Goal: Task Accomplishment & Management: Use online tool/utility

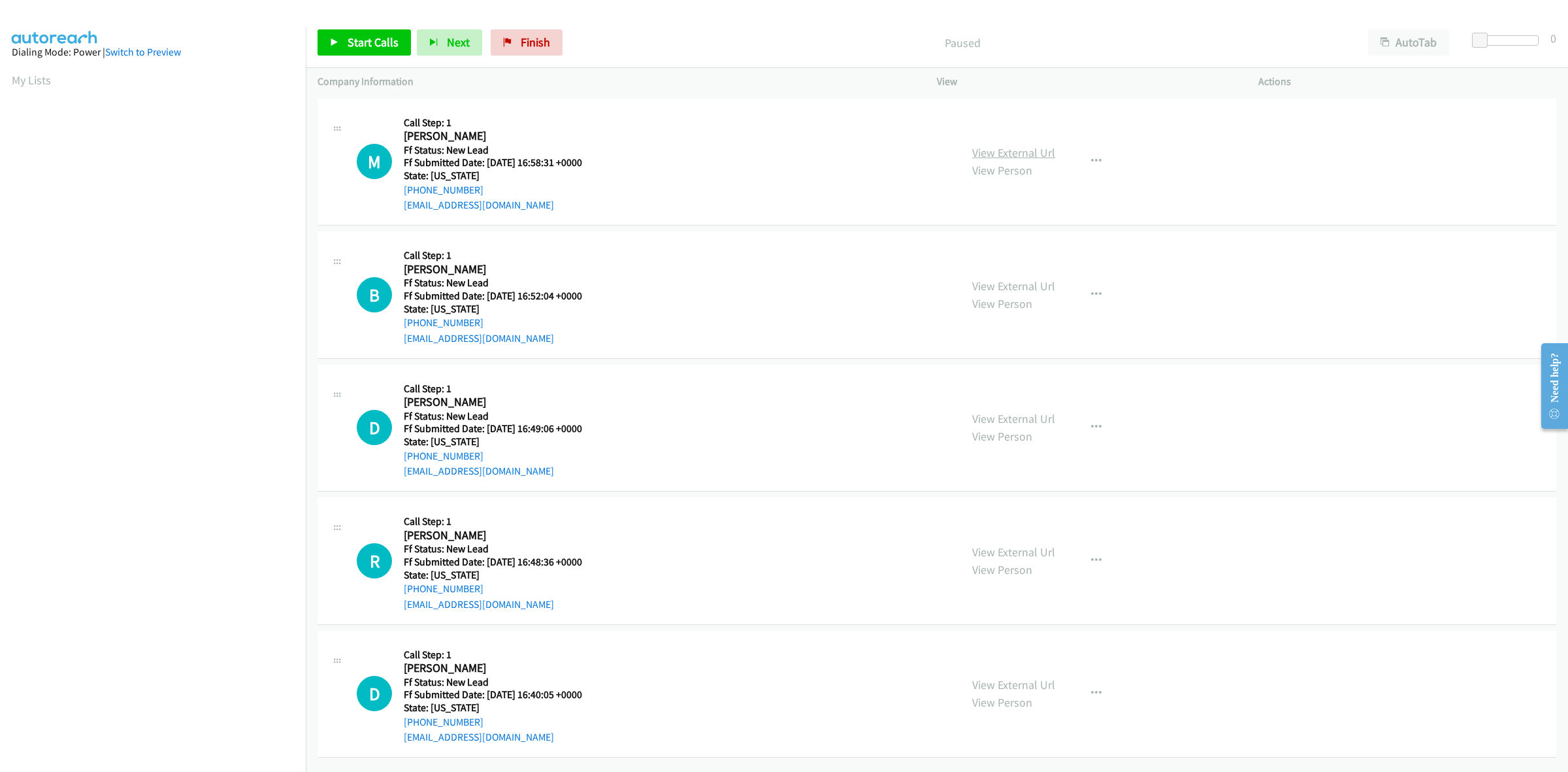
click at [1029, 150] on link "View External Url" at bounding box center [1013, 152] width 83 height 15
click at [1020, 282] on link "View External Url" at bounding box center [1013, 286] width 83 height 15
click at [1040, 420] on link "View External Url" at bounding box center [1013, 418] width 83 height 15
click at [1025, 554] on link "View External Url" at bounding box center [1013, 551] width 83 height 15
click at [996, 680] on link "View External Url" at bounding box center [1013, 684] width 83 height 15
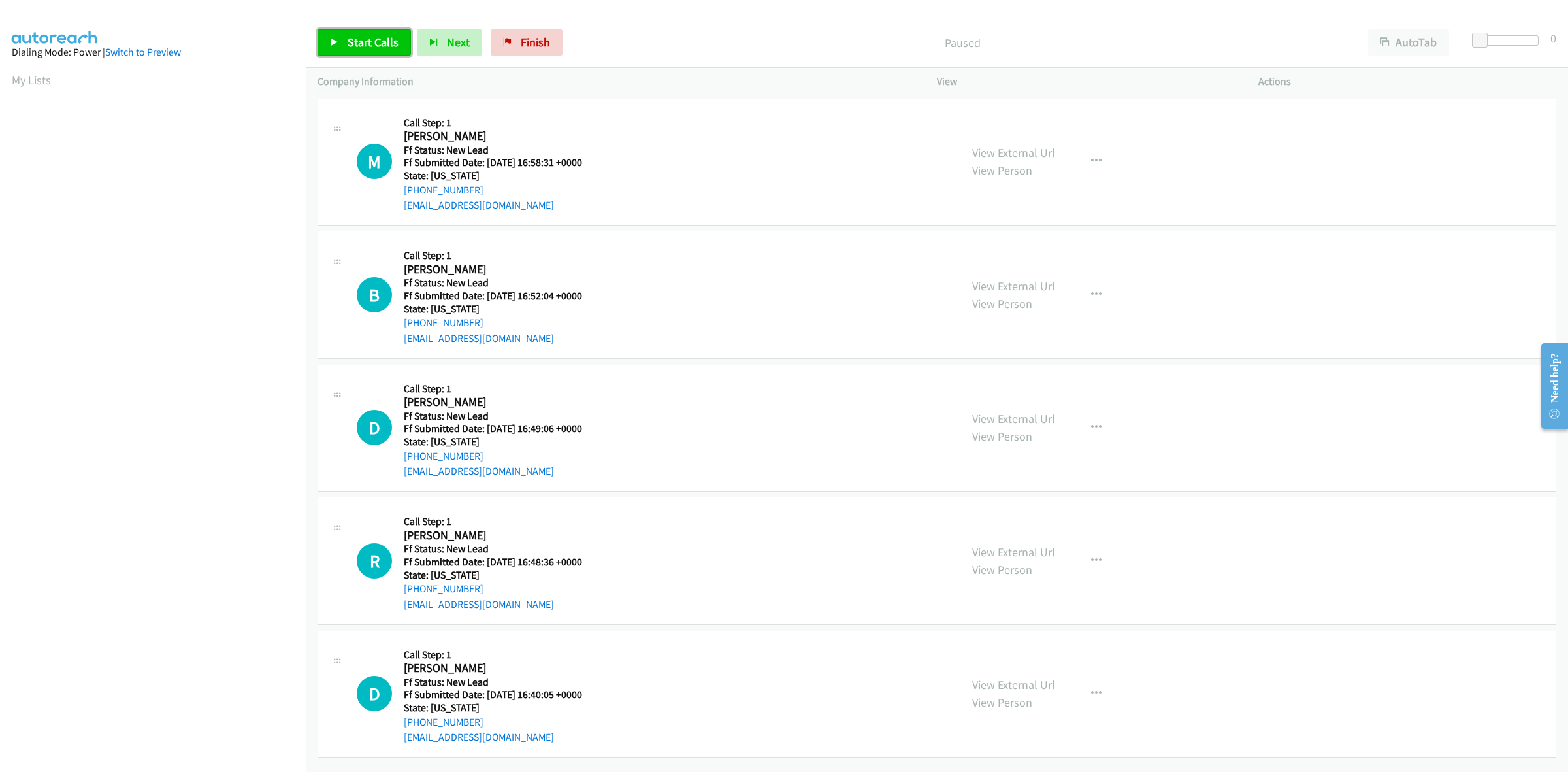
click at [374, 42] on span "Start Calls" at bounding box center [373, 41] width 51 height 15
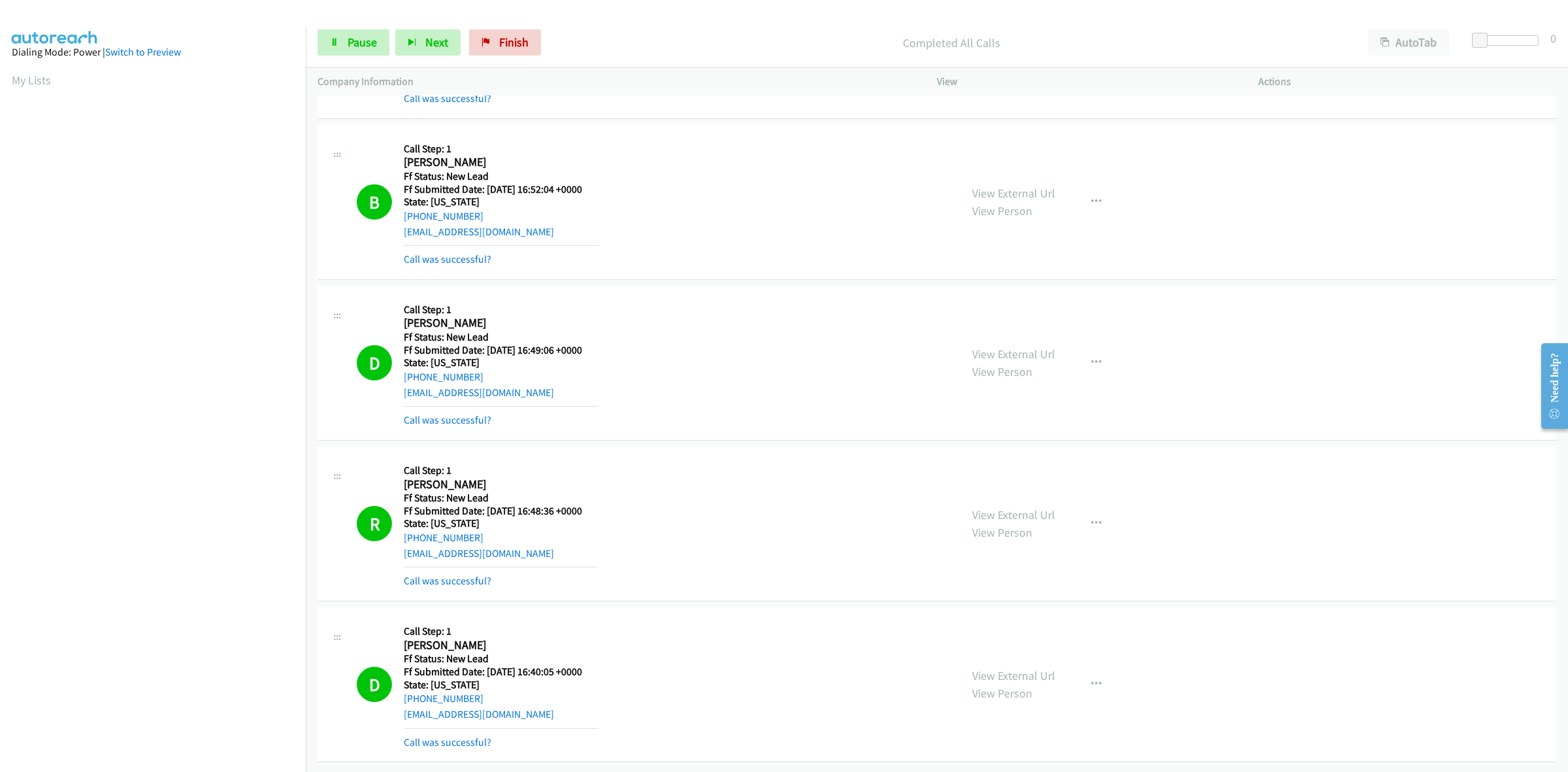
scroll to position [190, 0]
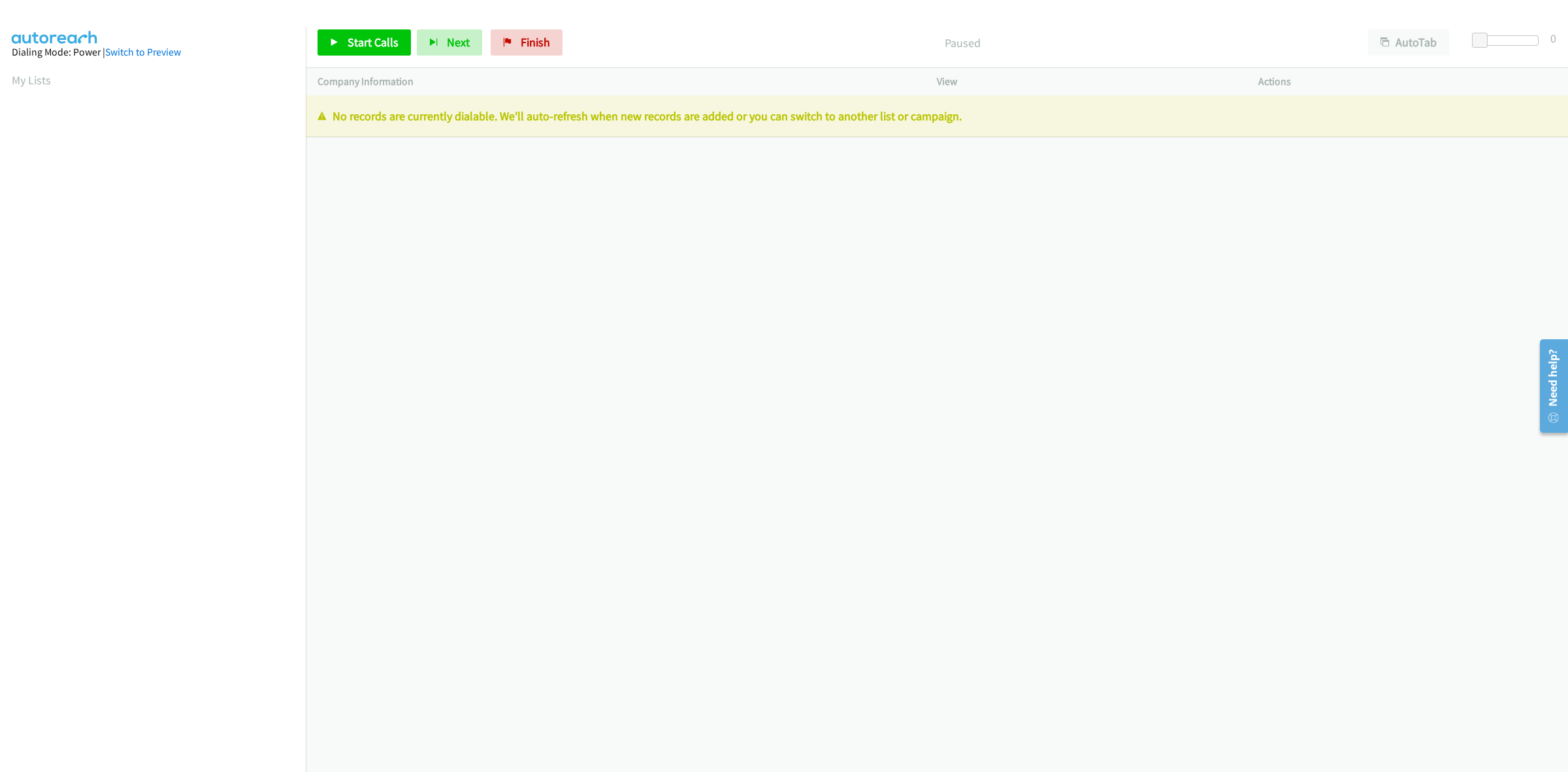
click at [333, 263] on div "+1 415-964-1034 Call failed - Please reload the list and try again The Callbar …" at bounding box center [938, 434] width 1263 height 676
click at [540, 29] on div "Start Calls Pause Next Finish Paused AutoTab AutoTab 0" at bounding box center [938, 42] width 1263 height 50
click at [552, 43] on link "Finish" at bounding box center [526, 42] width 72 height 26
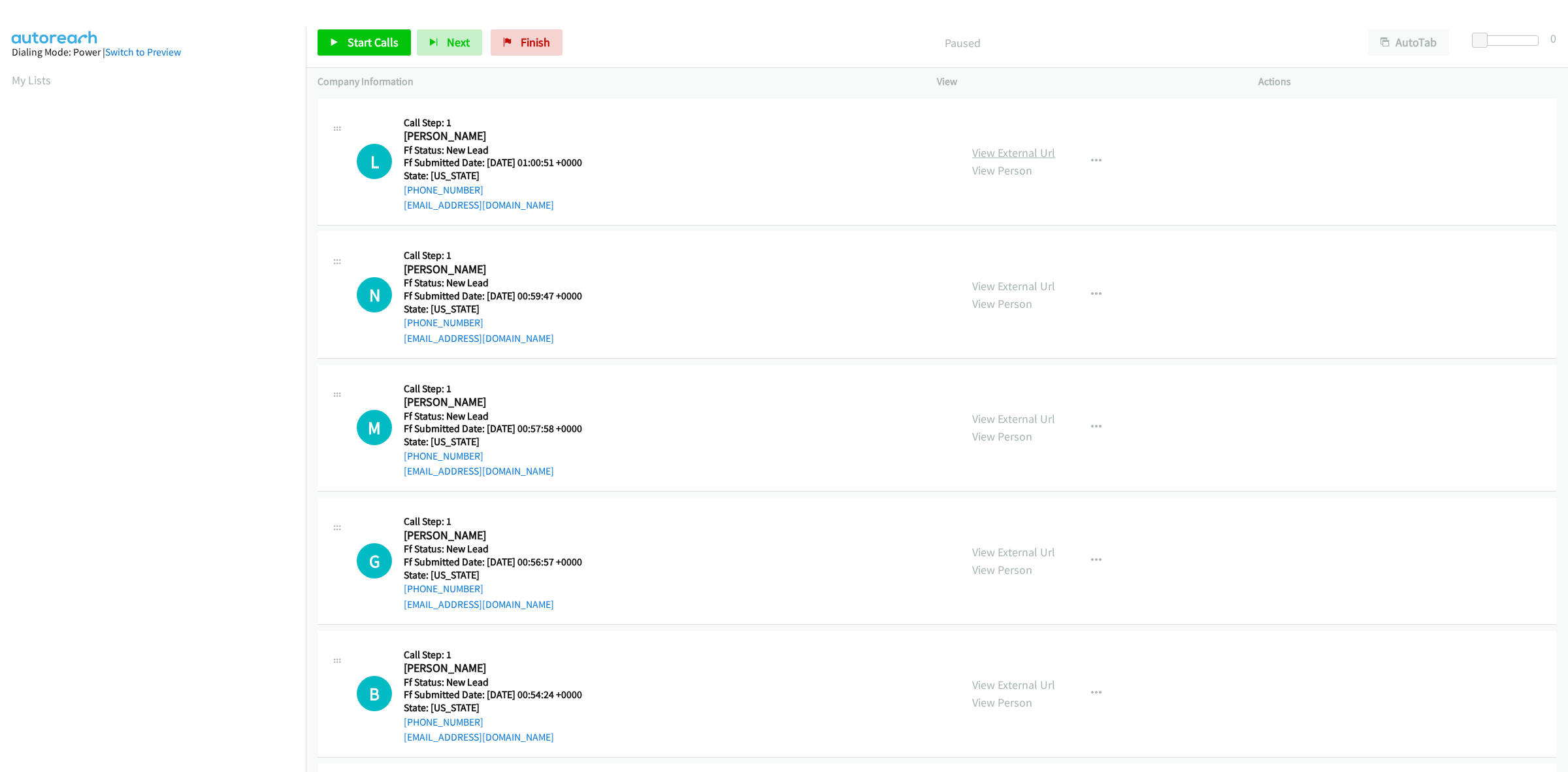
click at [1000, 147] on link "View External Url" at bounding box center [1013, 152] width 83 height 15
click at [1036, 283] on link "View External Url" at bounding box center [1013, 286] width 83 height 15
click at [1008, 416] on link "View External Url" at bounding box center [1013, 418] width 83 height 15
click at [975, 553] on link "View External Url" at bounding box center [1013, 551] width 83 height 15
click at [1007, 681] on link "View External Url" at bounding box center [1013, 684] width 83 height 15
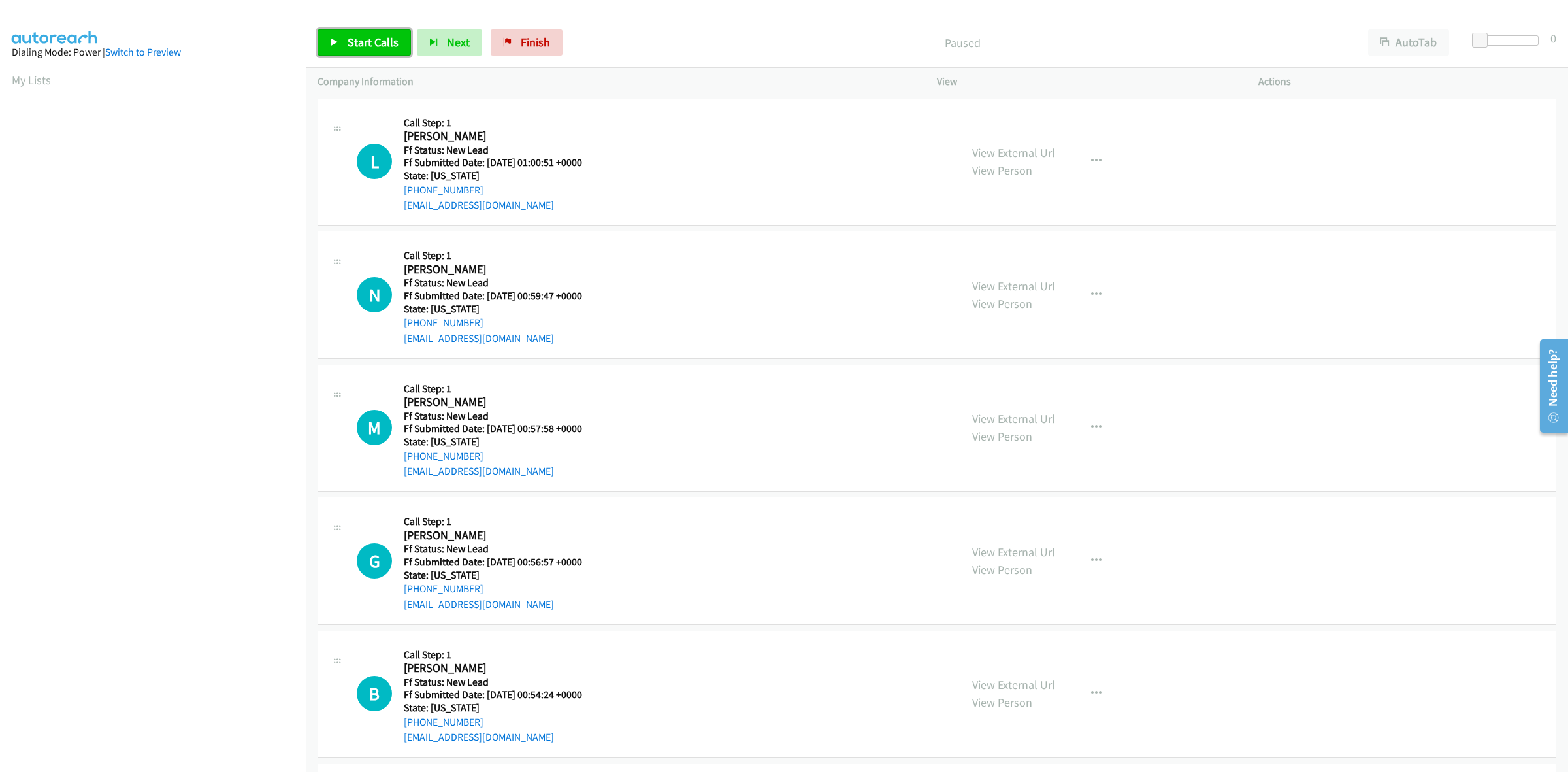
click at [361, 38] on span "Start Calls" at bounding box center [373, 41] width 51 height 15
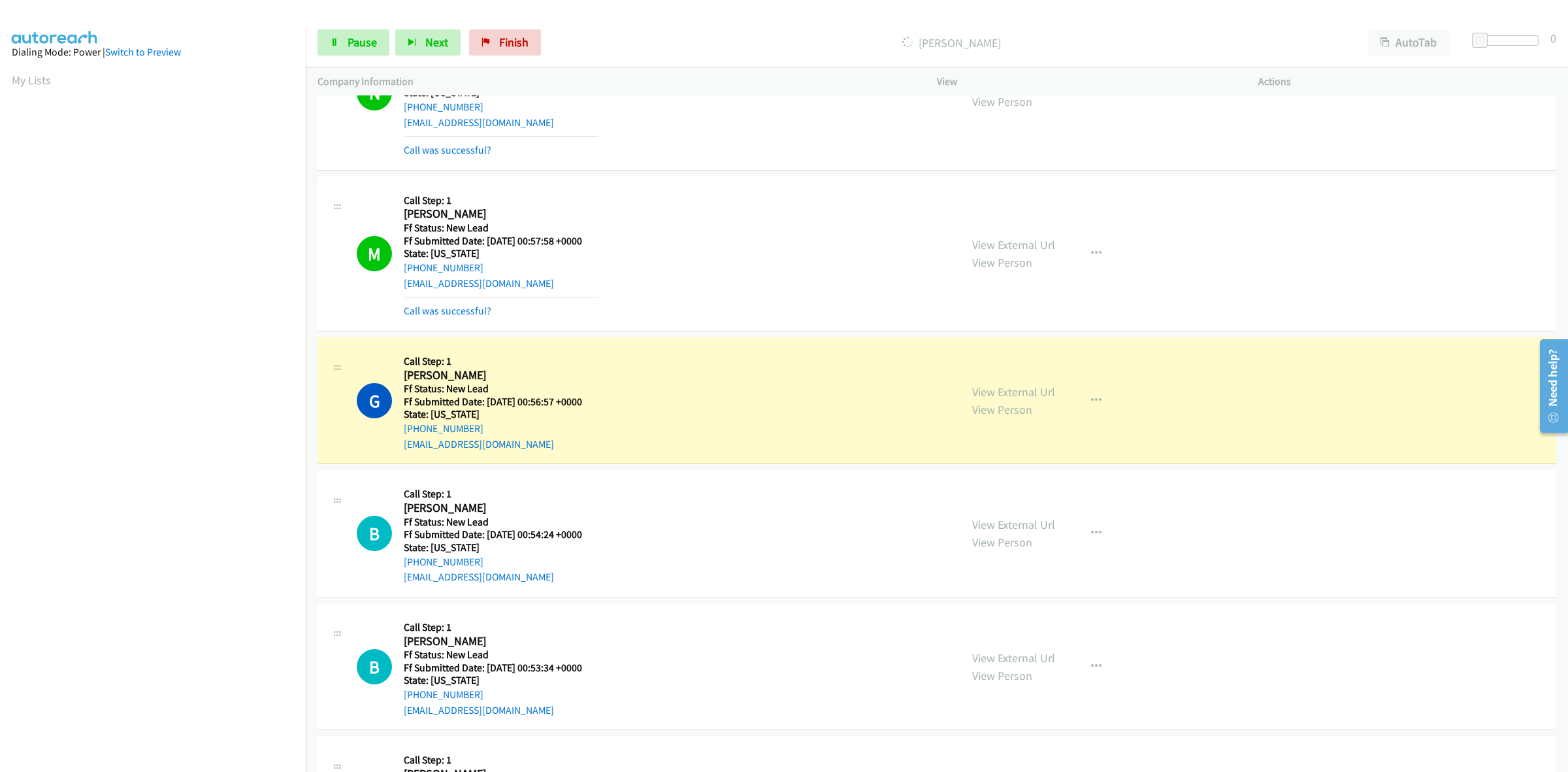
scroll to position [245, 0]
click at [1018, 658] on link "View External Url" at bounding box center [1013, 656] width 83 height 15
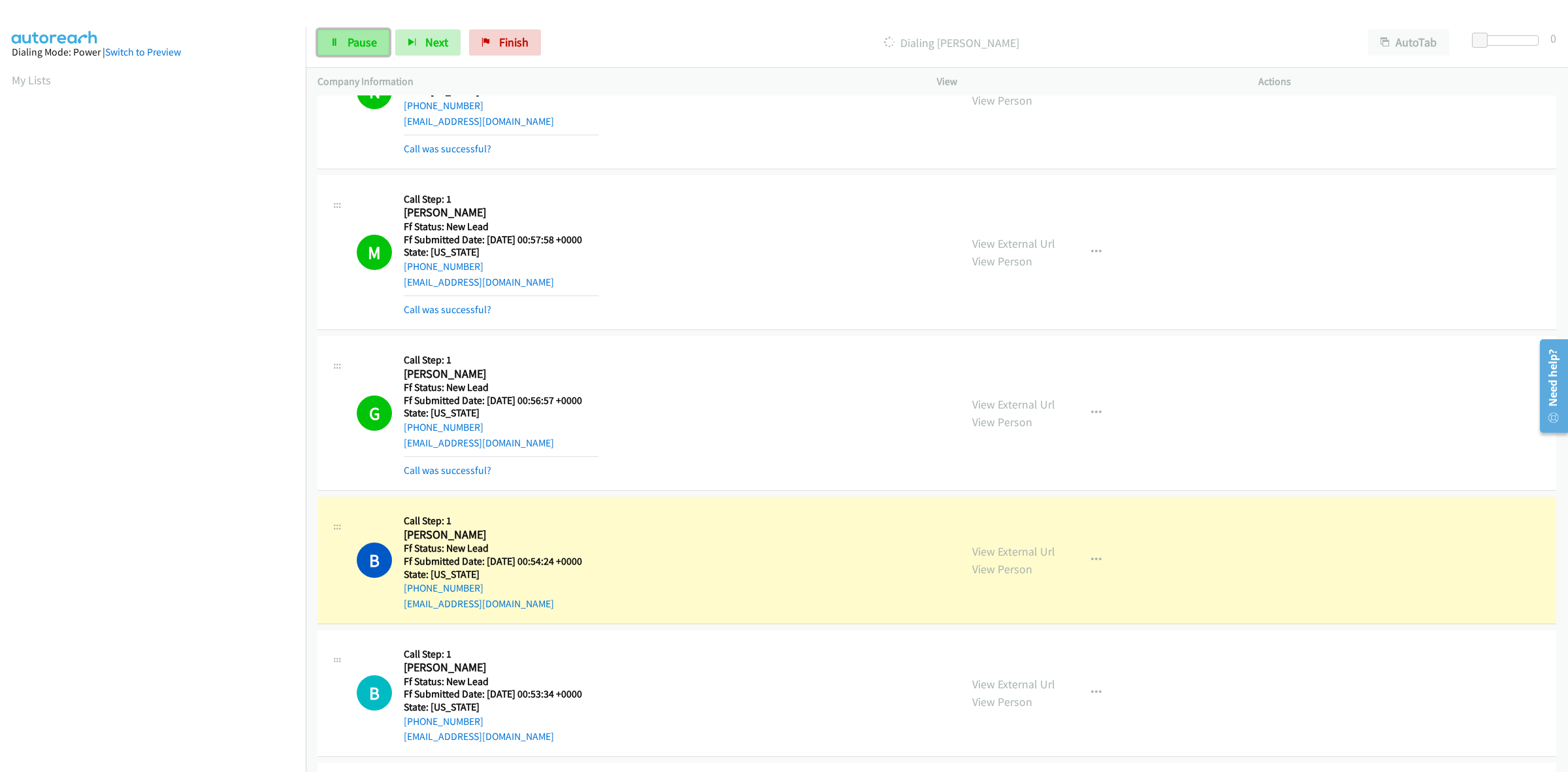
click at [369, 45] on span "Pause" at bounding box center [362, 41] width 29 height 15
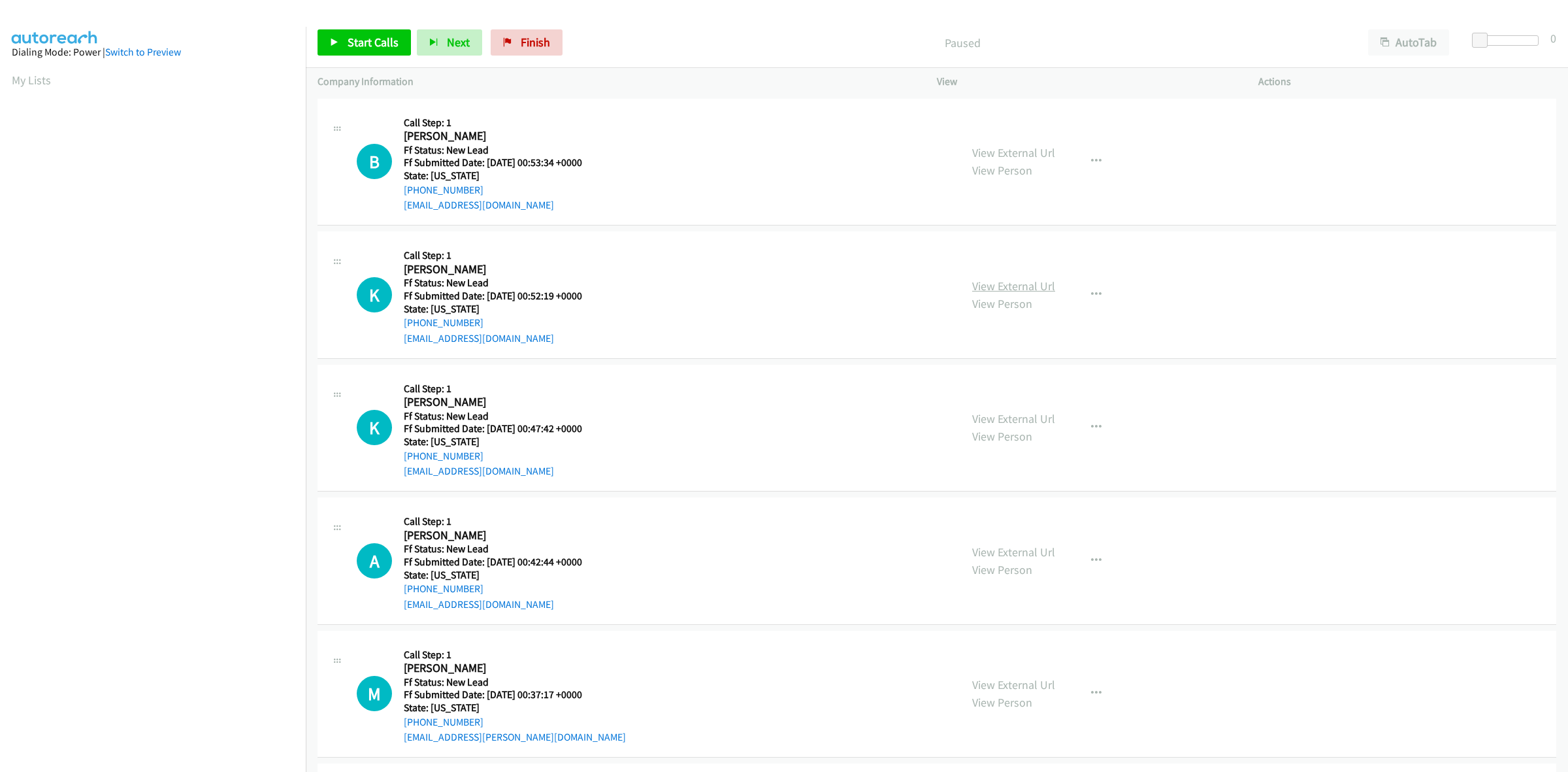
click at [1004, 279] on link "View External Url" at bounding box center [1013, 286] width 83 height 15
click at [1021, 415] on link "View External Url" at bounding box center [1013, 418] width 83 height 15
click at [1001, 555] on link "View External Url" at bounding box center [1013, 551] width 83 height 15
click at [1026, 681] on link "View External Url" at bounding box center [1013, 684] width 83 height 15
click at [376, 47] on span "Start Calls" at bounding box center [373, 41] width 51 height 15
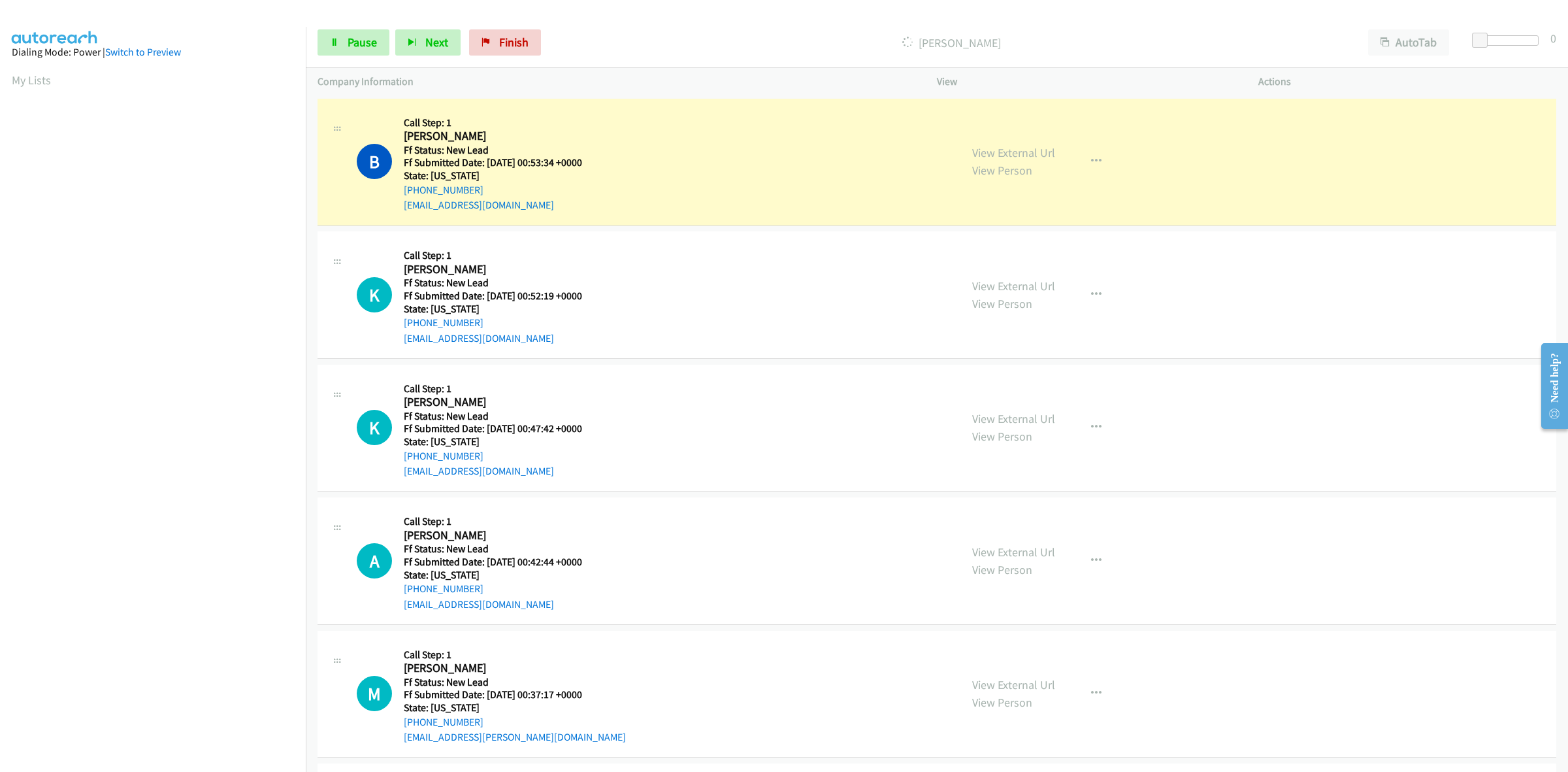
scroll to position [0, 2]
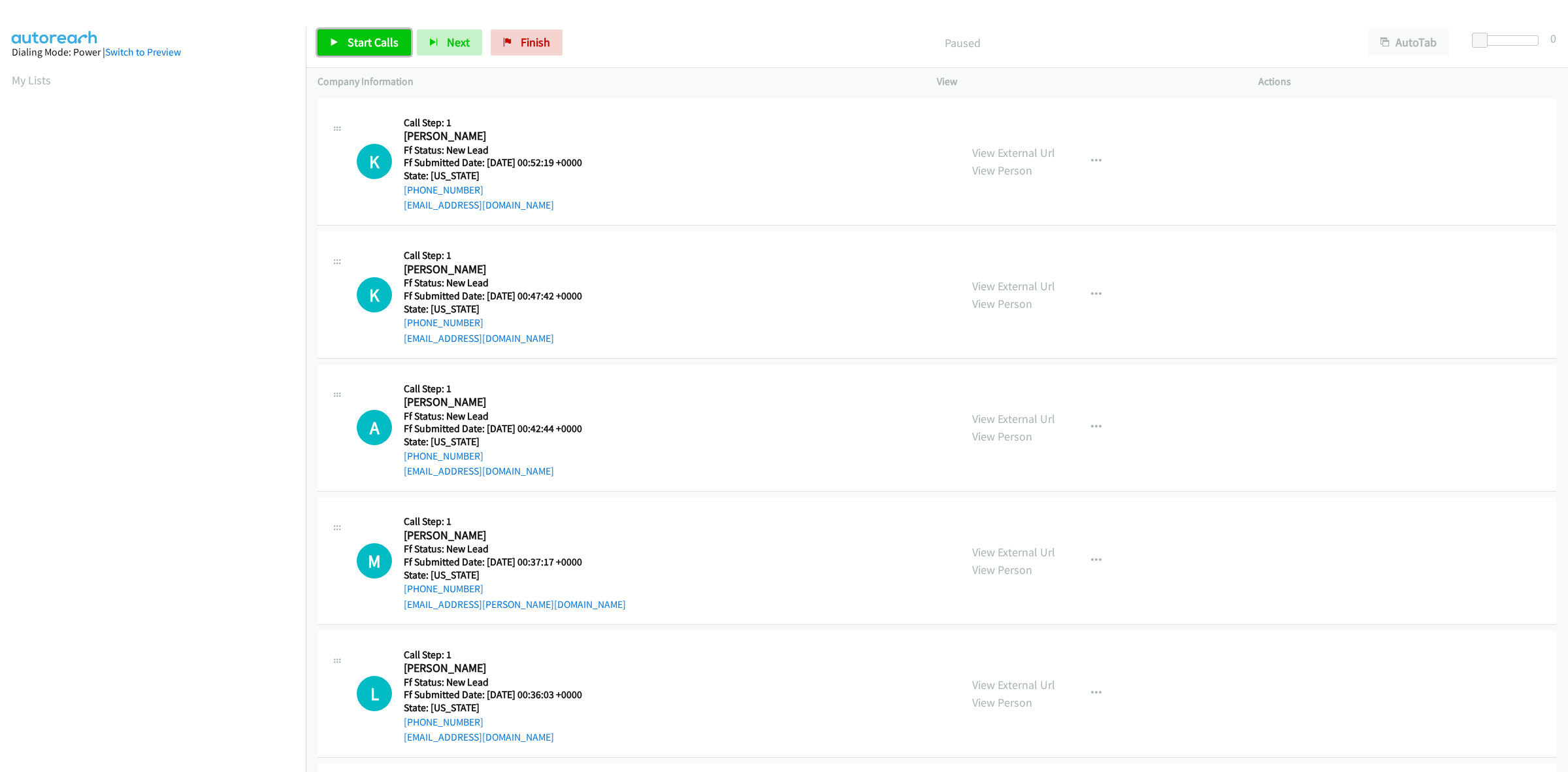
click at [342, 41] on link "Start Calls" at bounding box center [364, 42] width 93 height 26
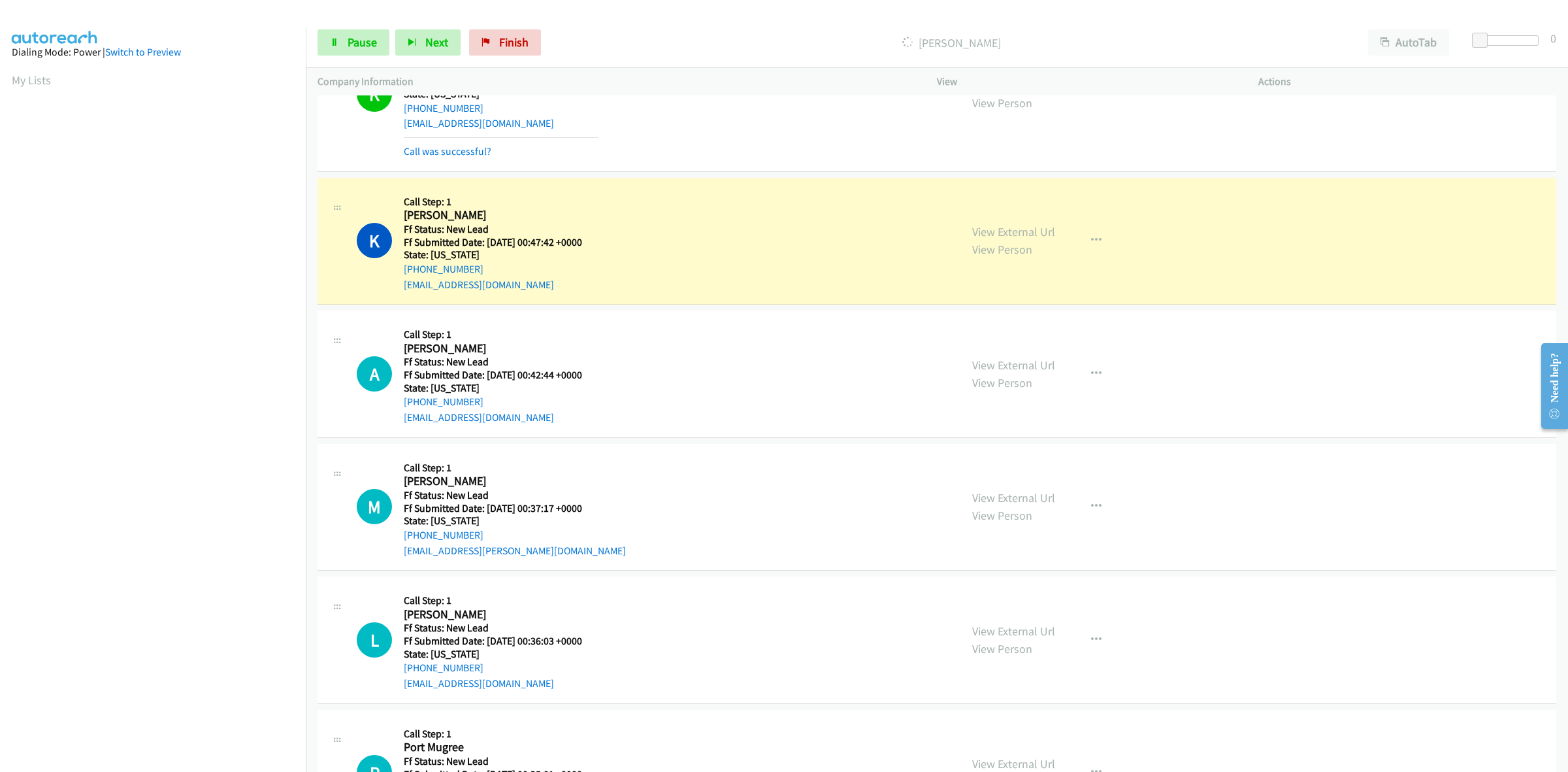
scroll to position [163, 0]
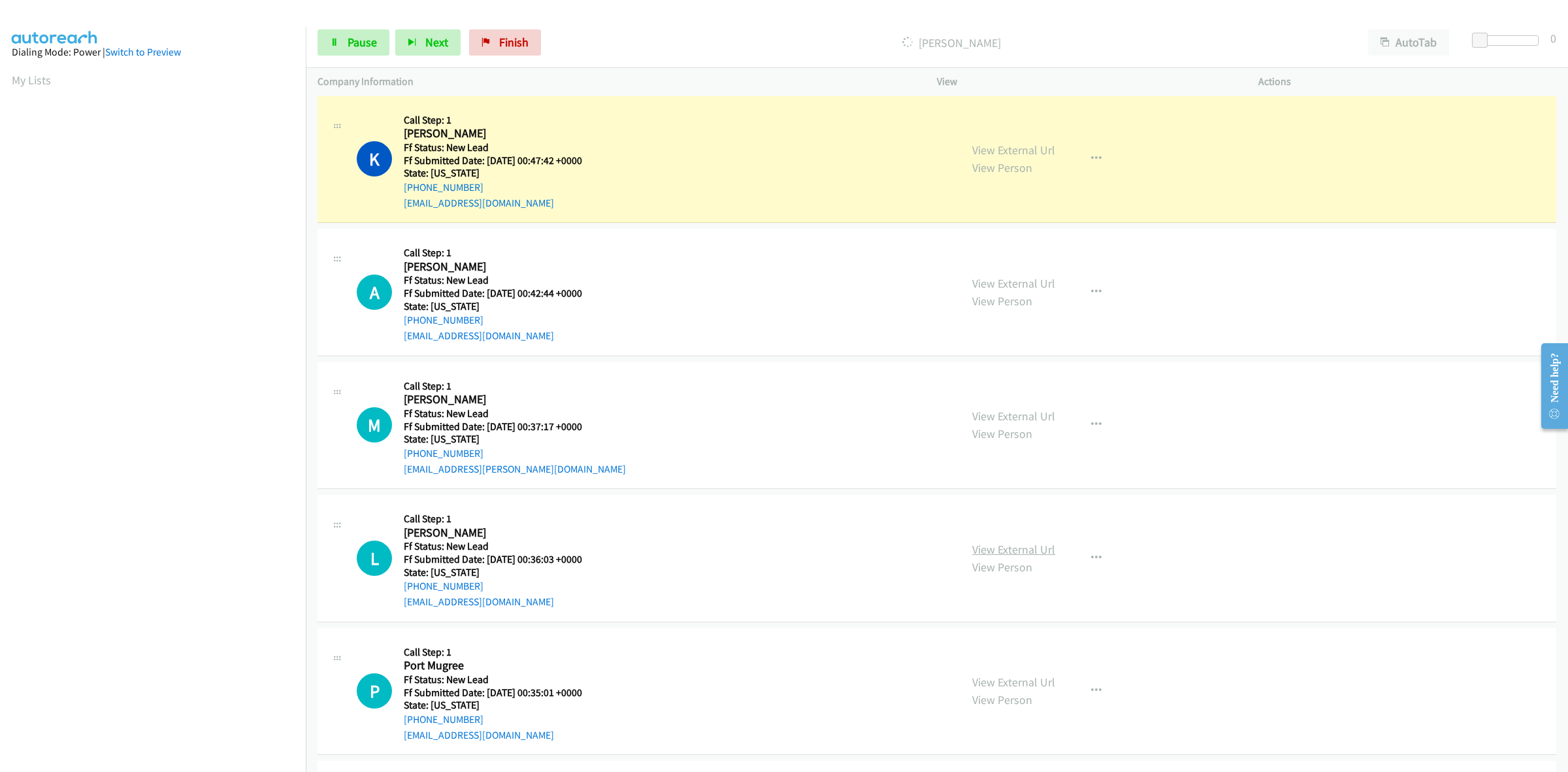
click at [1007, 548] on link "View External Url" at bounding box center [1013, 549] width 83 height 15
click at [1014, 678] on link "View External Url" at bounding box center [1013, 681] width 83 height 15
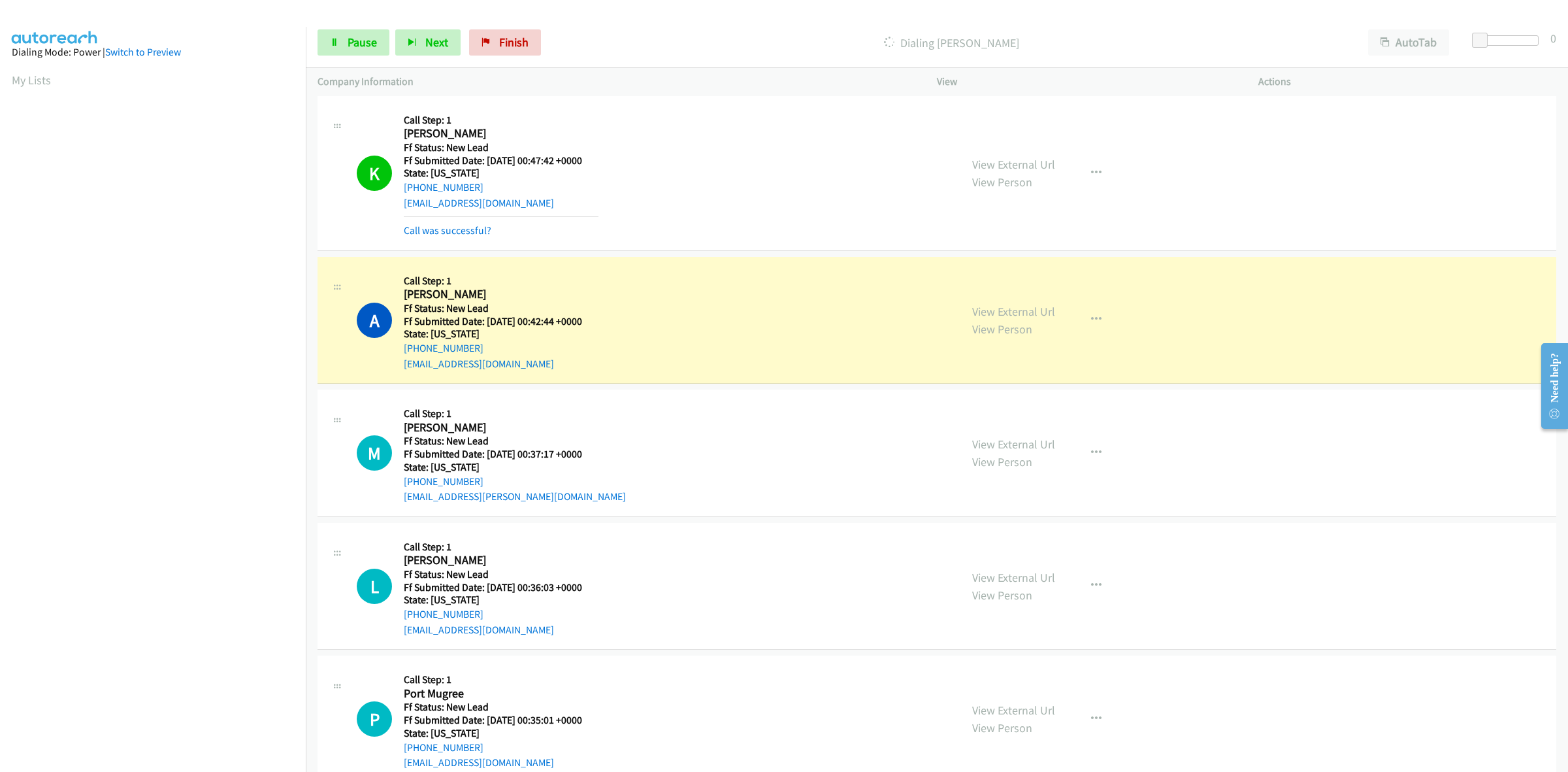
click at [115, 724] on section at bounding box center [153, 413] width 282 height 625
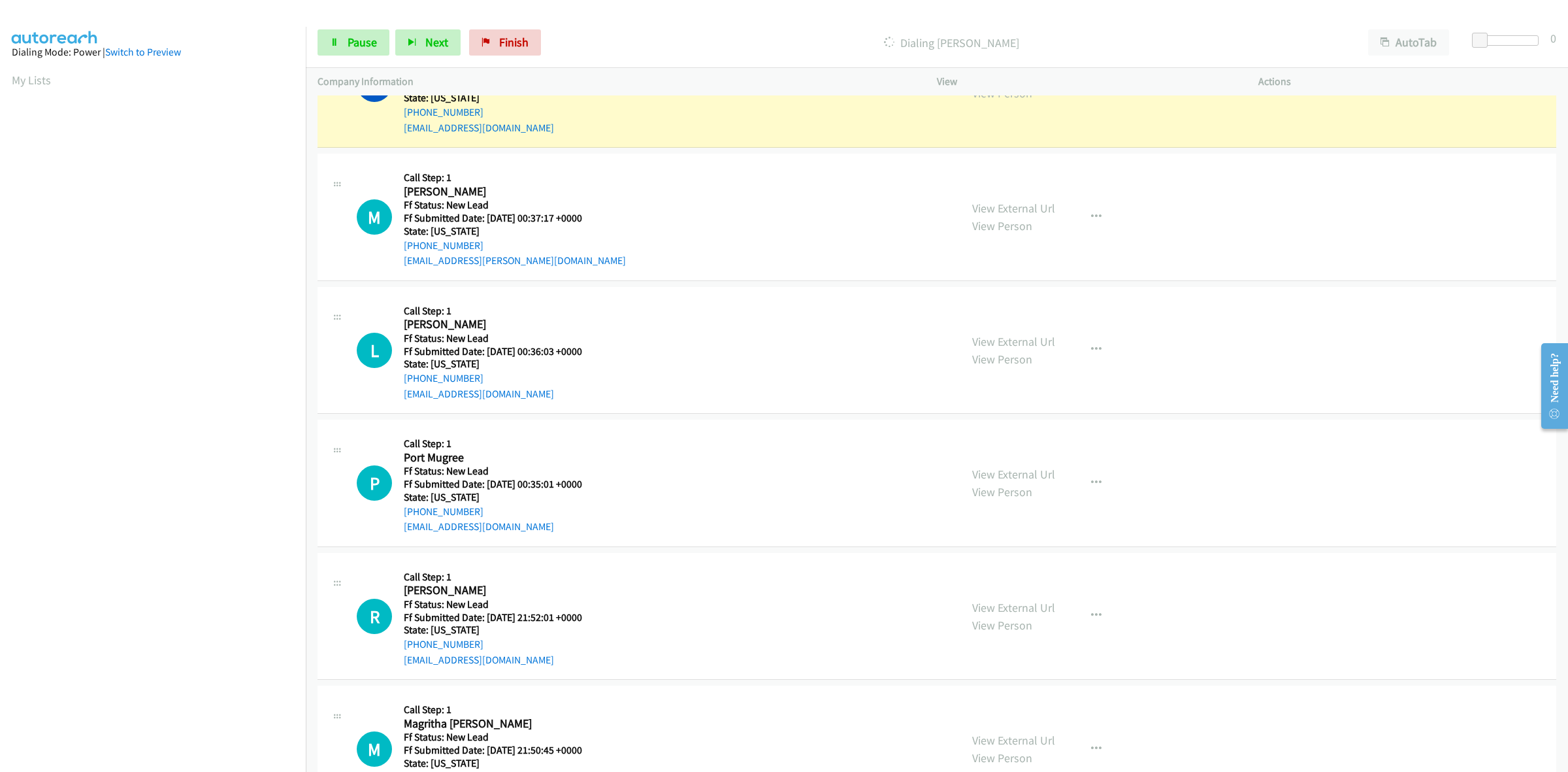
scroll to position [408, 0]
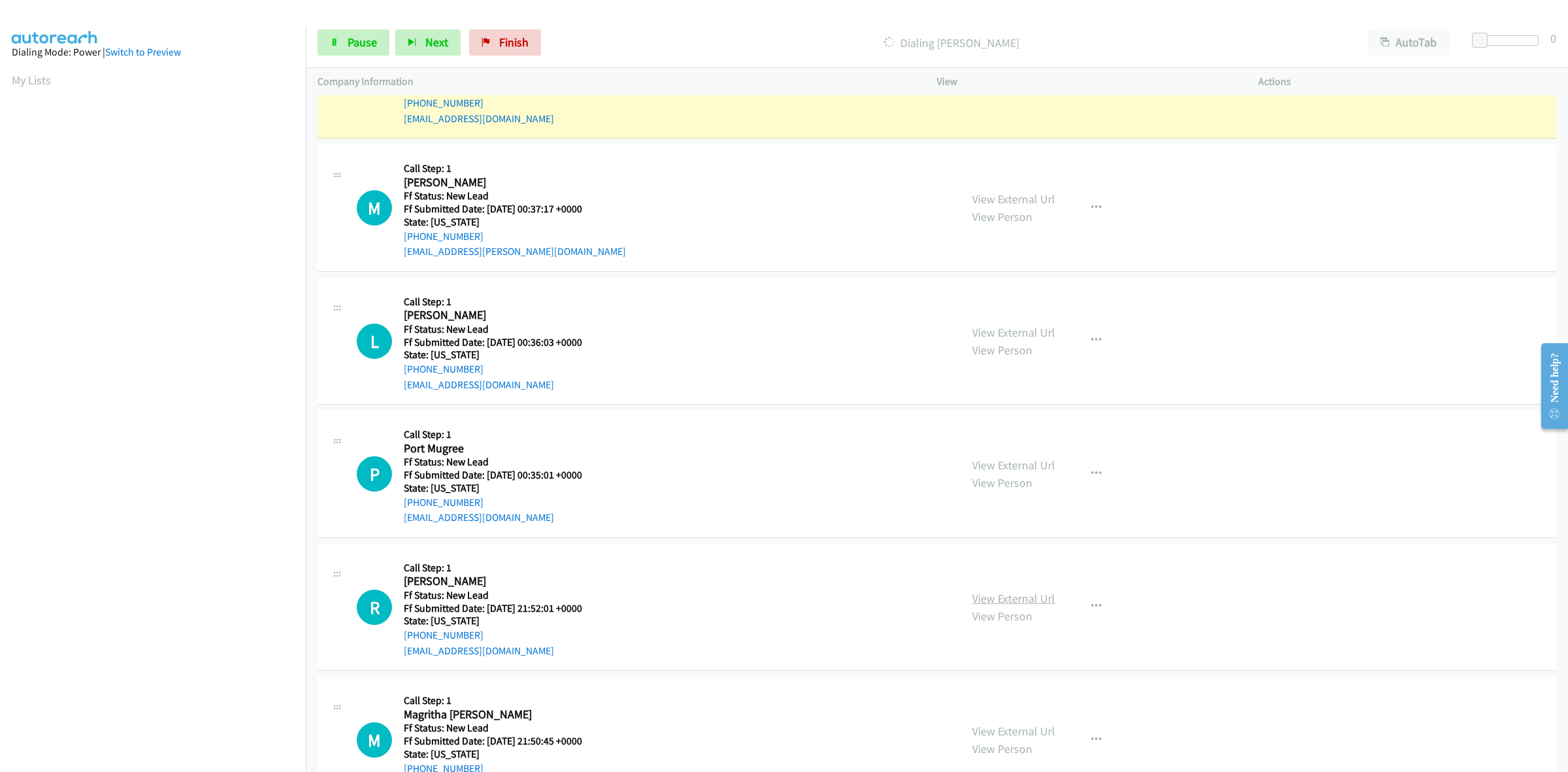
click at [1039, 595] on link "View External Url" at bounding box center [1013, 598] width 83 height 15
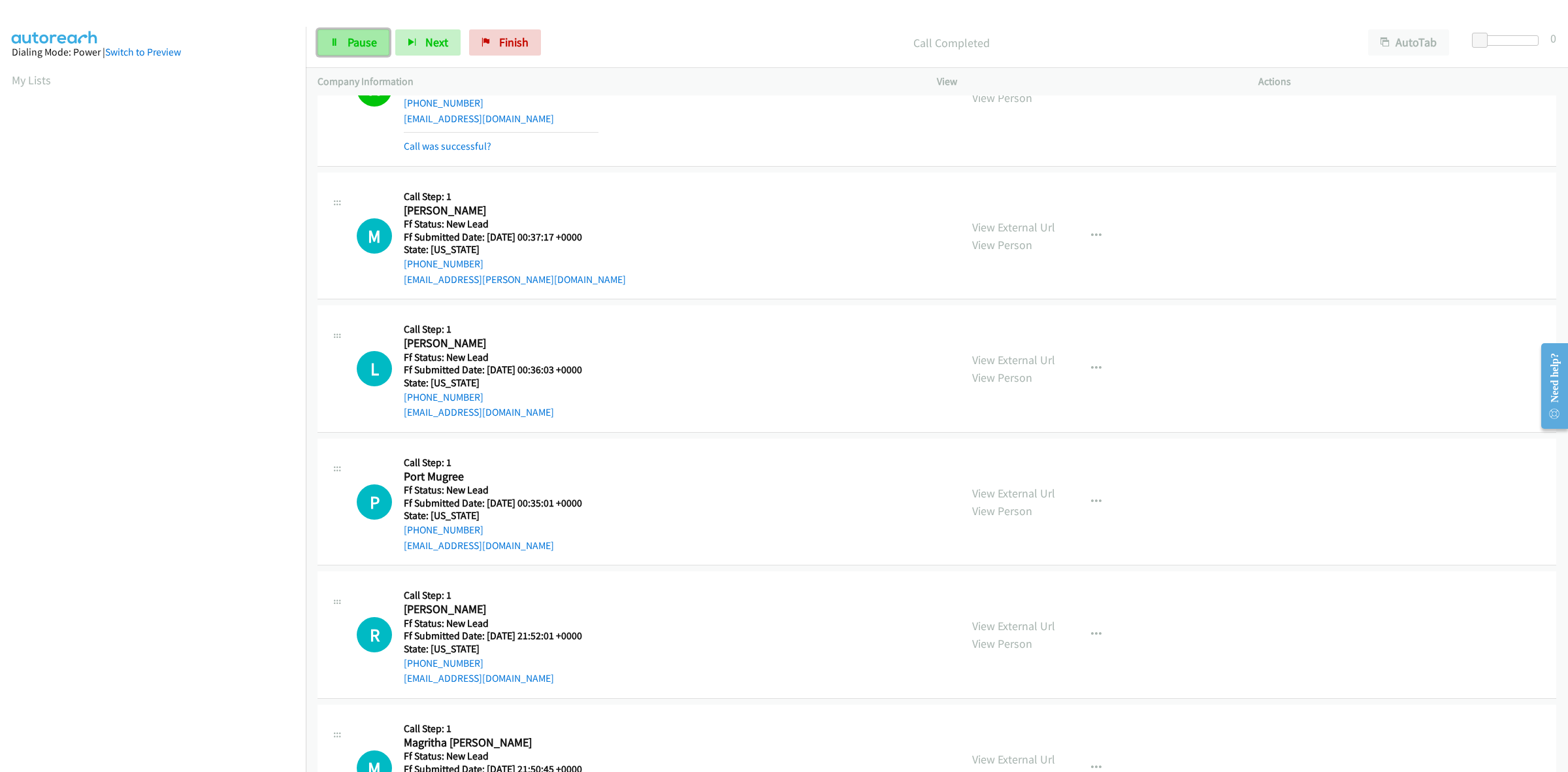
click at [361, 50] on span "Pause" at bounding box center [362, 41] width 29 height 15
click at [361, 50] on span "Start Calls" at bounding box center [373, 41] width 51 height 15
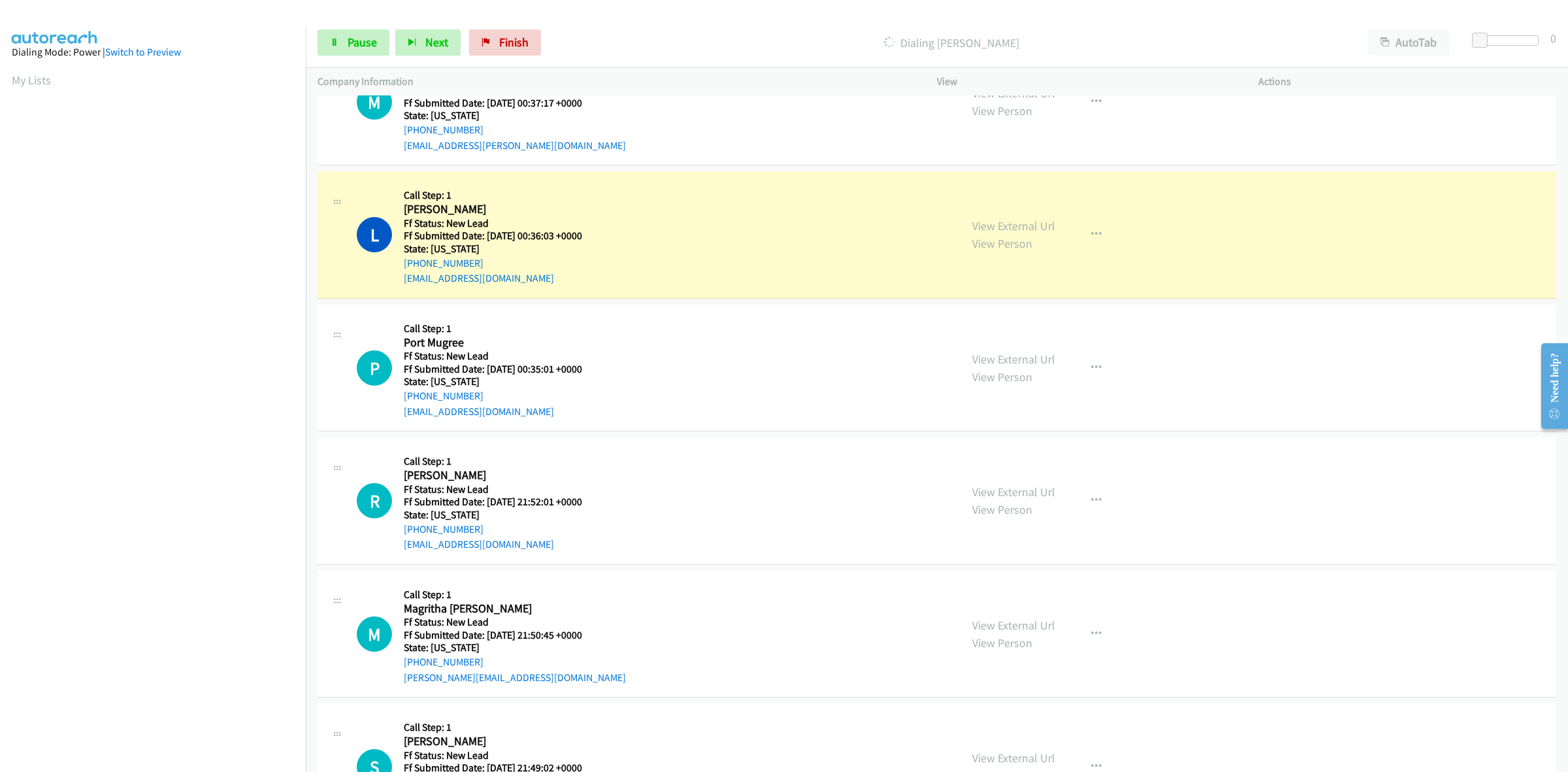
scroll to position [572, 0]
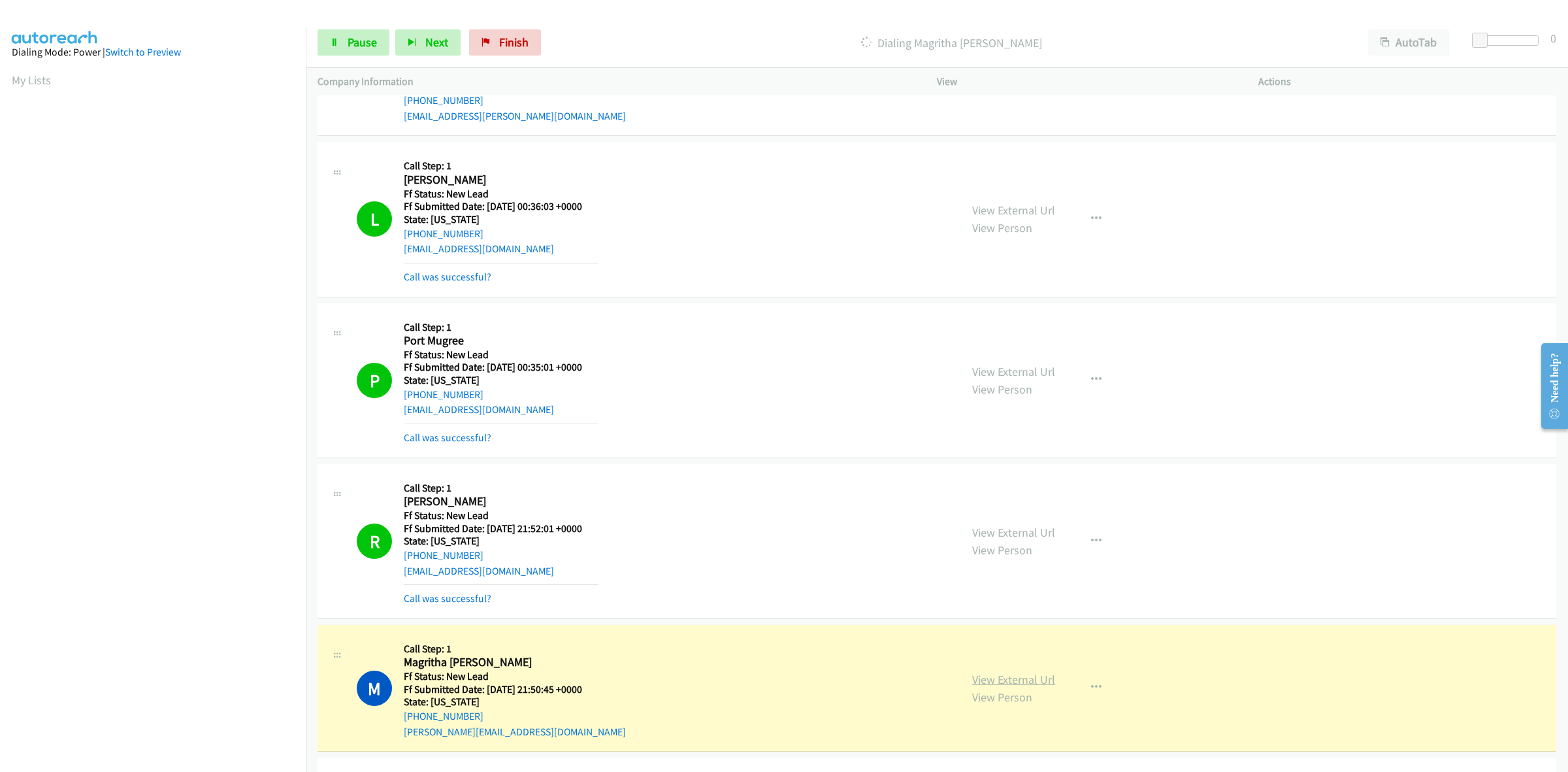
click at [1004, 674] on link "View External Url" at bounding box center [1013, 679] width 83 height 15
drag, startPoint x: 349, startPoint y: 35, endPoint x: 362, endPoint y: 132, distance: 97.9
click at [349, 35] on span "Pause" at bounding box center [362, 41] width 29 height 15
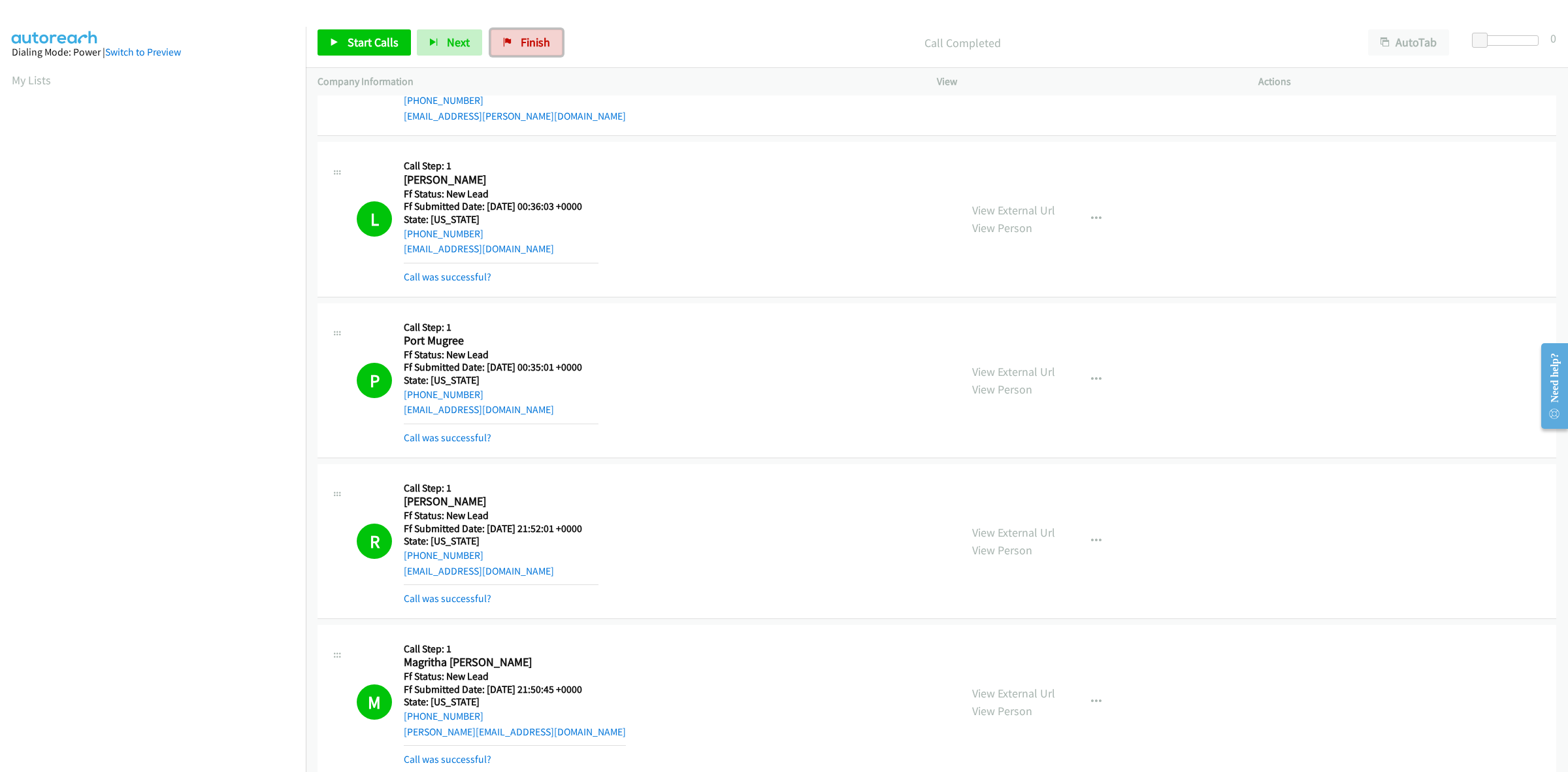
click at [514, 41] on link "Finish" at bounding box center [526, 42] width 72 height 26
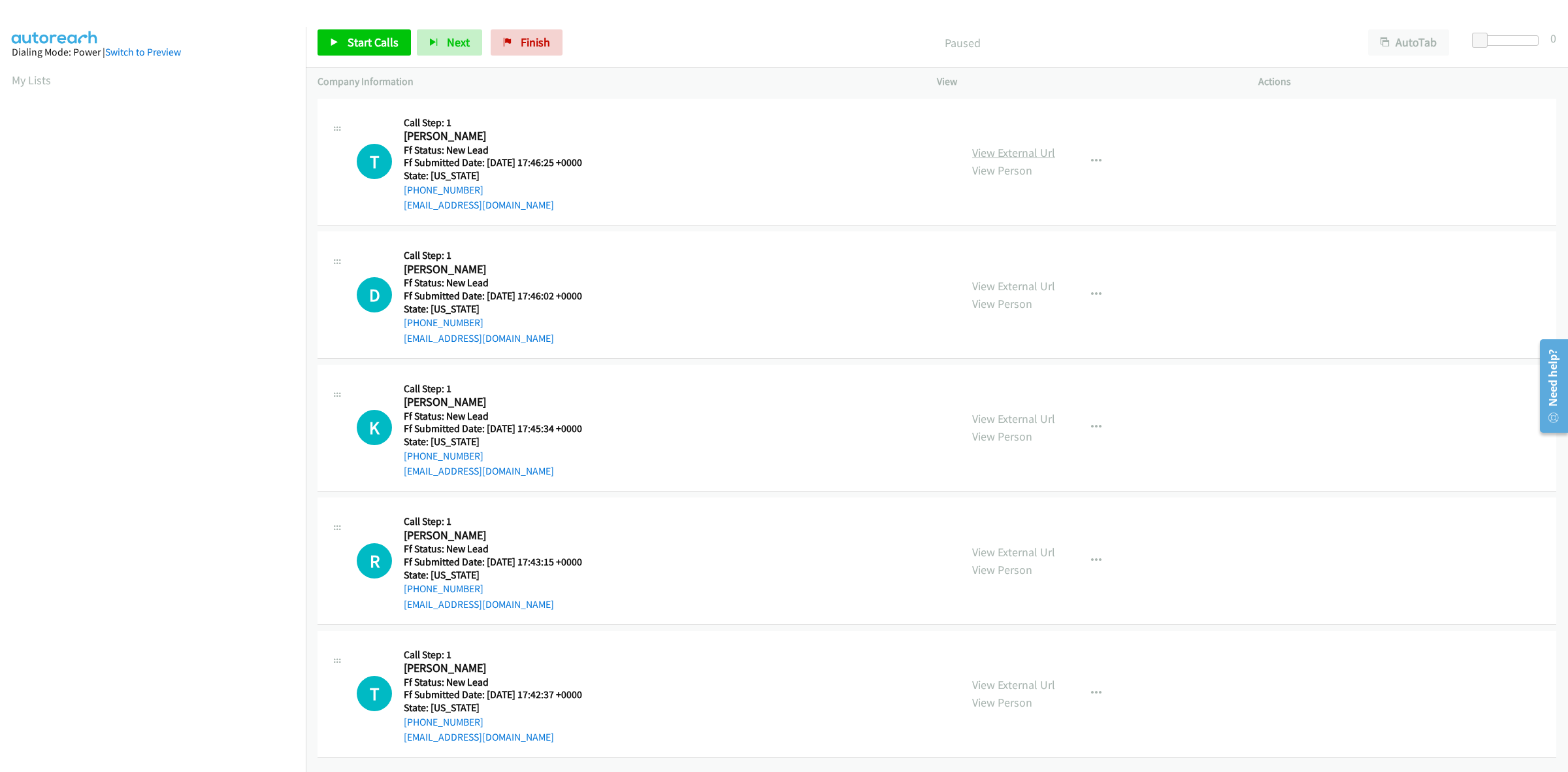
click at [1008, 154] on link "View External Url" at bounding box center [1013, 152] width 83 height 15
click at [1033, 285] on link "View External Url" at bounding box center [1013, 286] width 83 height 15
click at [1041, 420] on link "View External Url" at bounding box center [1013, 418] width 83 height 15
click at [1043, 556] on link "View External Url" at bounding box center [1013, 551] width 83 height 15
click at [1018, 681] on link "View External Url" at bounding box center [1013, 684] width 83 height 15
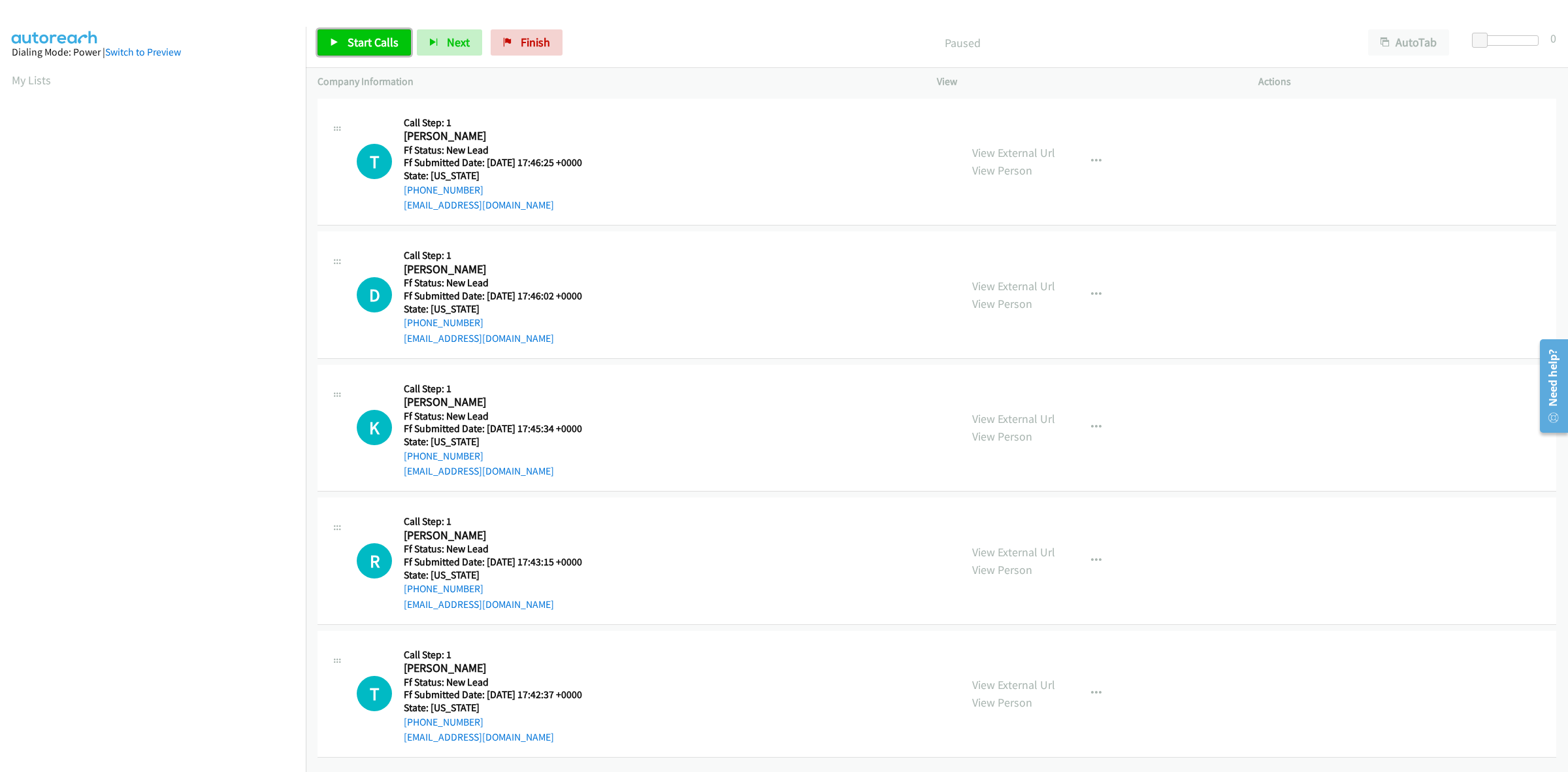
click at [354, 44] on span "Start Calls" at bounding box center [373, 41] width 51 height 15
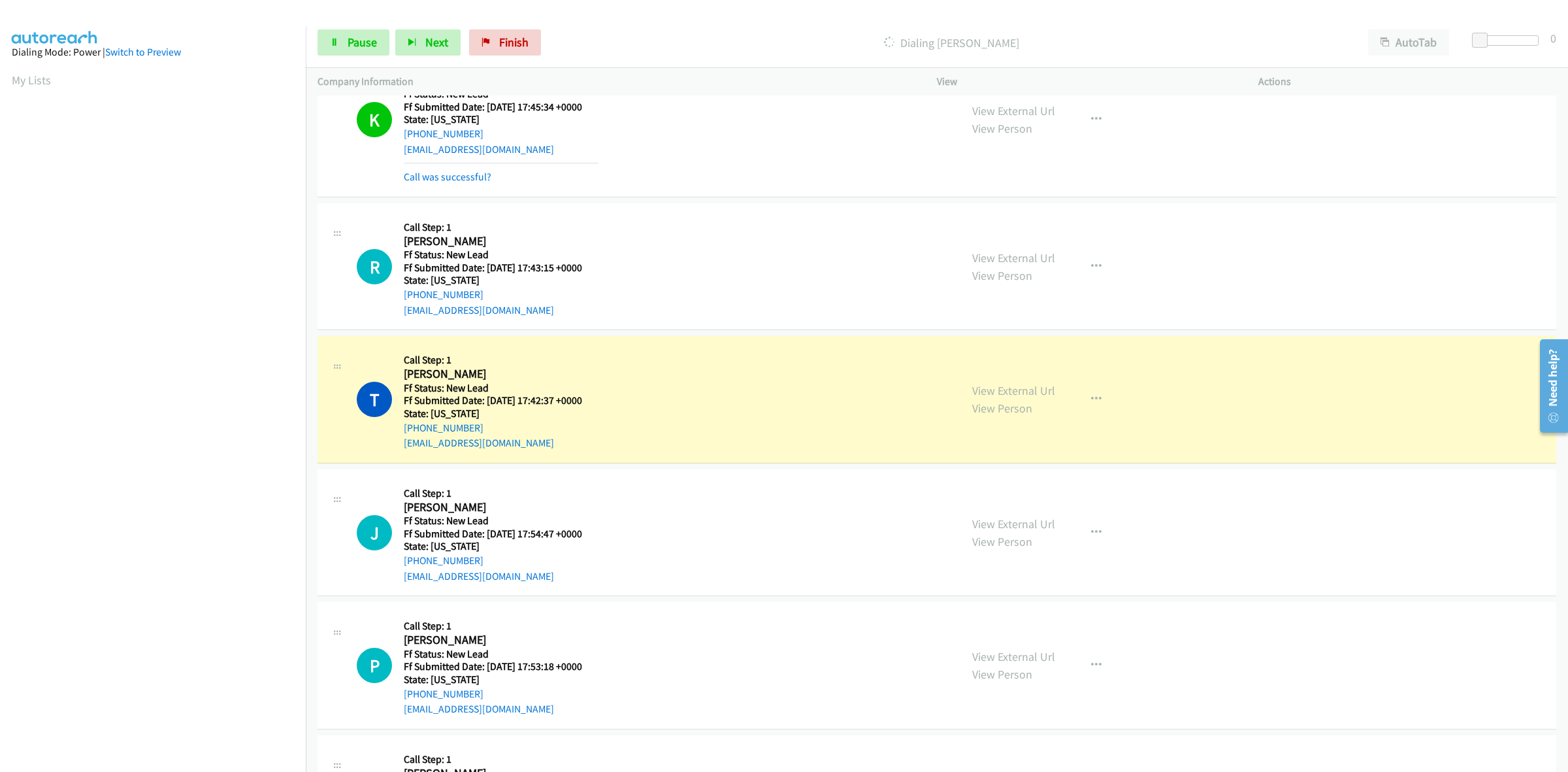
scroll to position [408, 0]
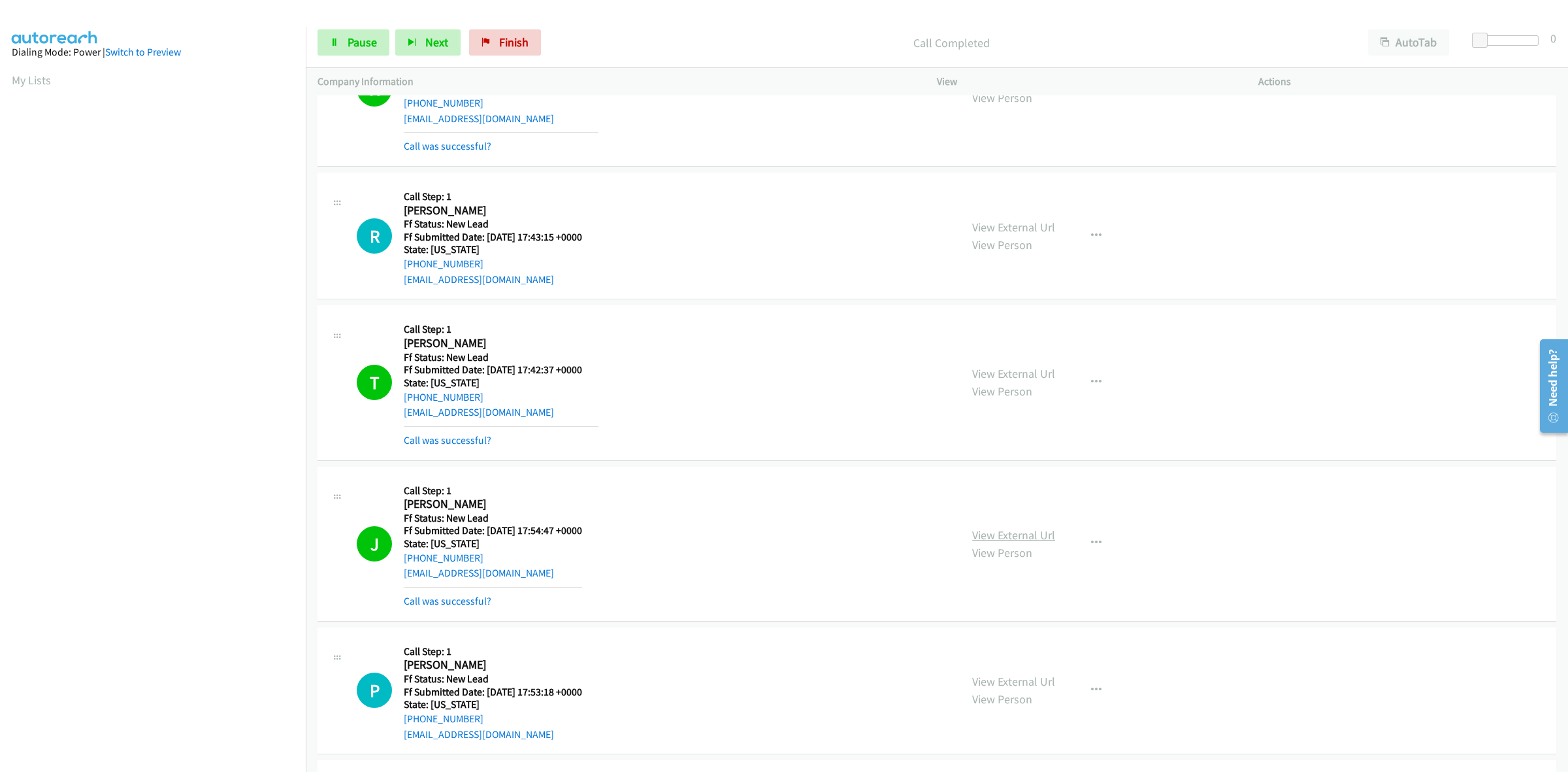
click at [1026, 530] on link "View External Url" at bounding box center [1013, 534] width 83 height 15
drag, startPoint x: 350, startPoint y: 40, endPoint x: 384, endPoint y: 50, distance: 35.4
click at [350, 40] on span "Pause" at bounding box center [362, 41] width 29 height 15
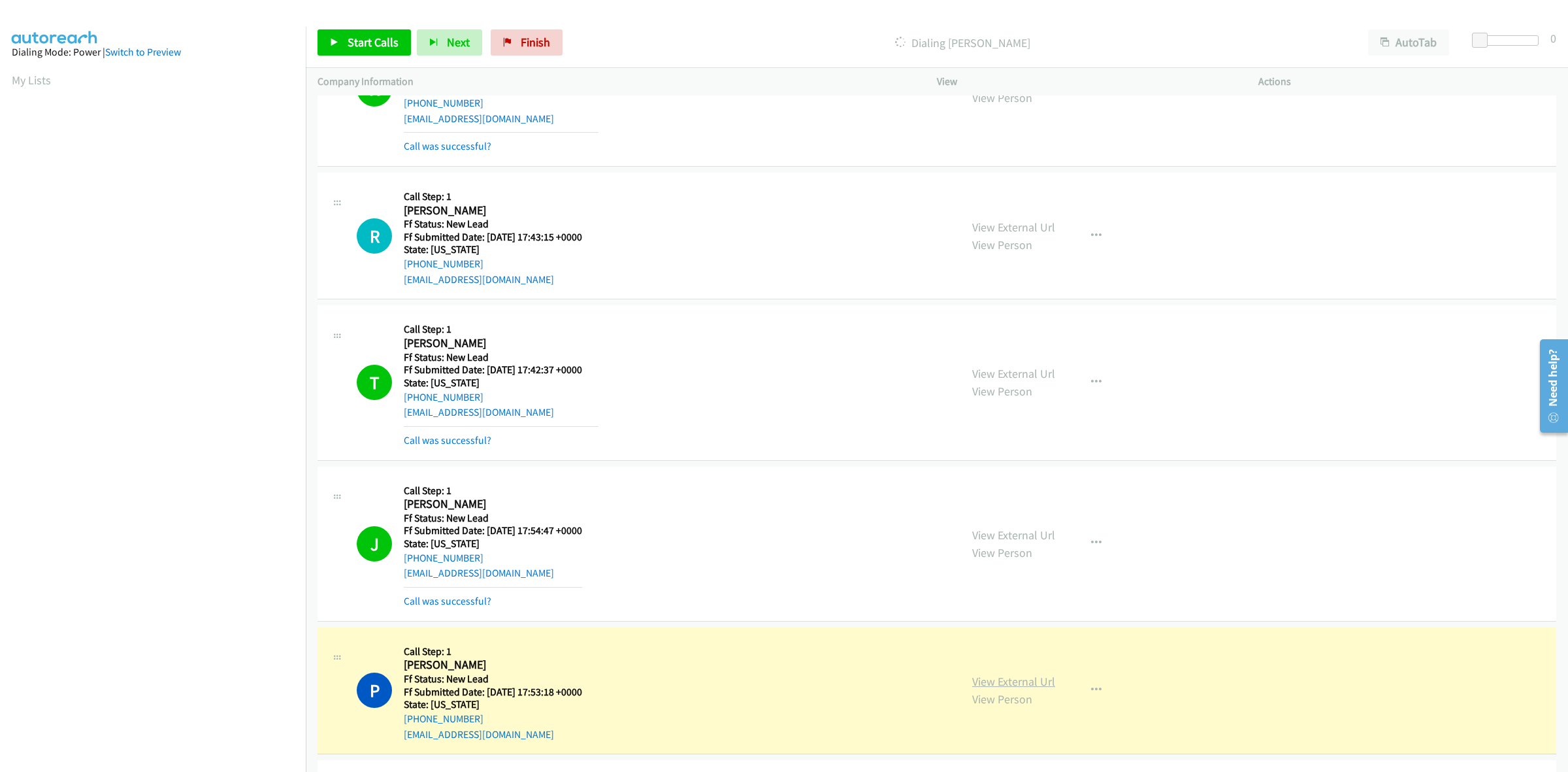
click at [1039, 681] on link "View External Url" at bounding box center [1013, 681] width 83 height 15
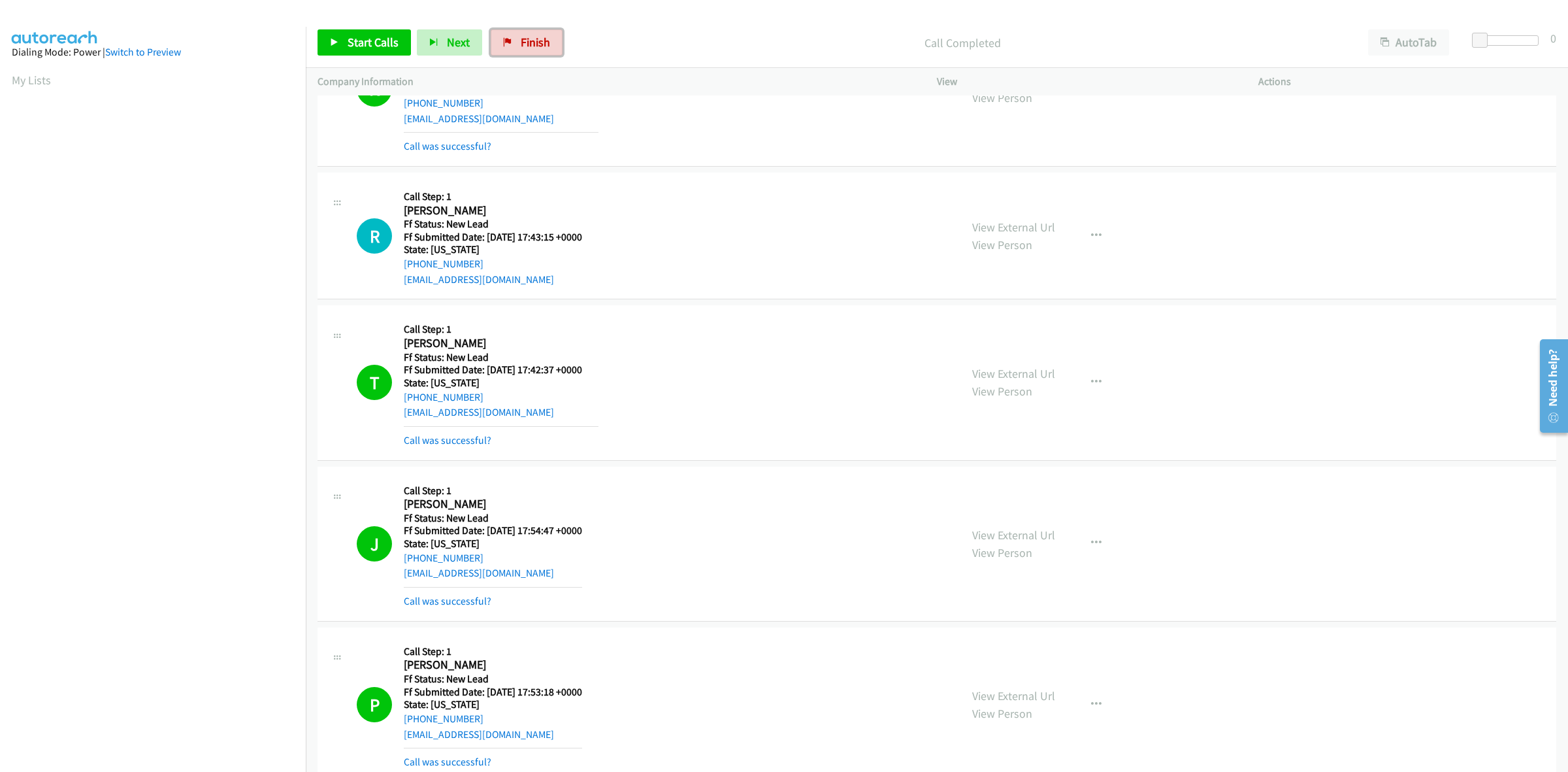
drag, startPoint x: 543, startPoint y: 47, endPoint x: 1039, endPoint y: 147, distance: 506.0
click at [543, 47] on span "Finish" at bounding box center [536, 41] width 29 height 15
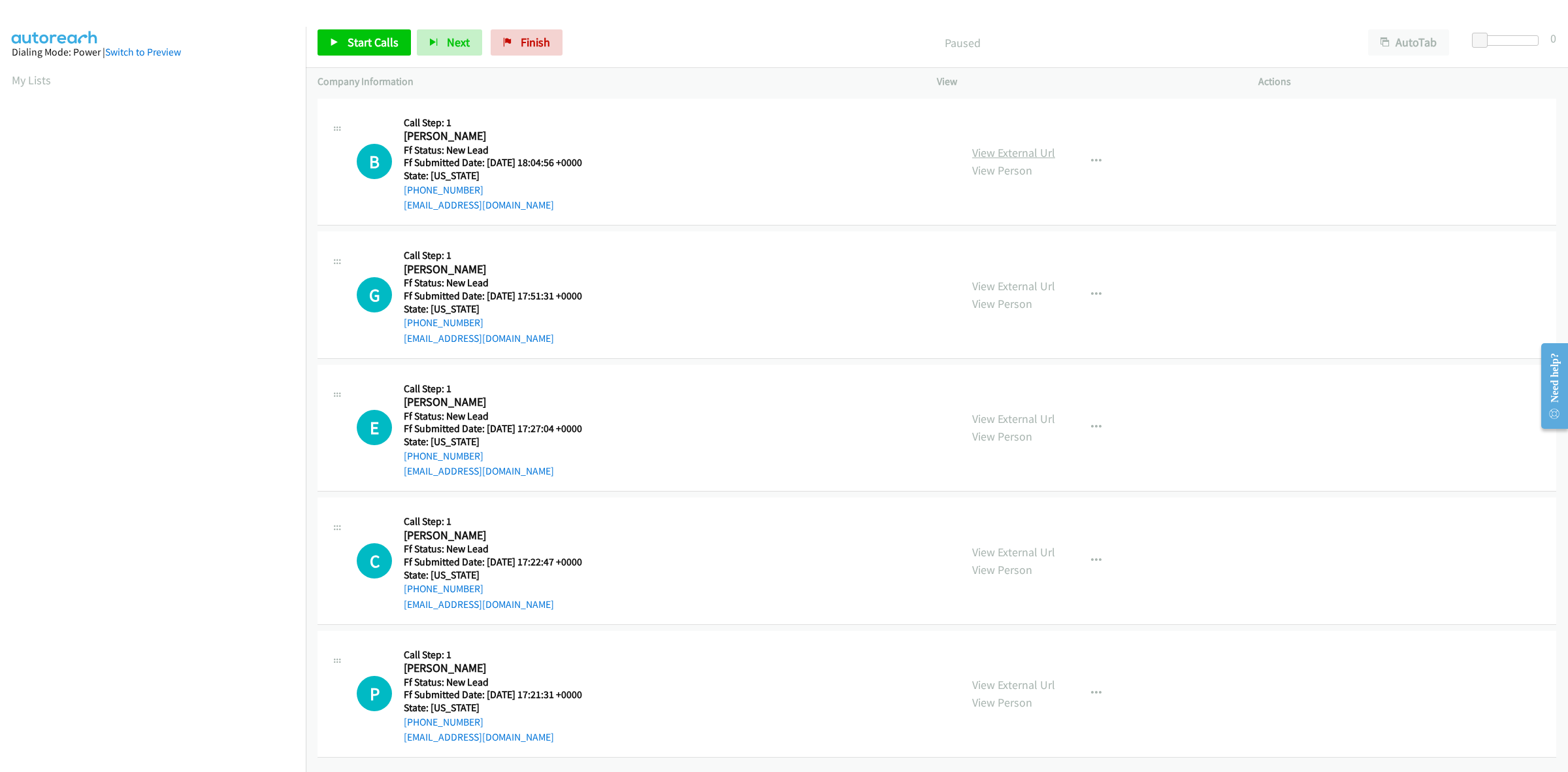
click at [1014, 147] on link "View External Url" at bounding box center [1013, 152] width 83 height 15
click at [1039, 283] on link "View External Url" at bounding box center [1013, 286] width 83 height 15
click at [1032, 423] on link "View External Url" at bounding box center [1013, 418] width 83 height 15
click at [1030, 548] on link "View External Url" at bounding box center [1013, 551] width 83 height 15
click at [1042, 681] on link "View External Url" at bounding box center [1013, 684] width 83 height 15
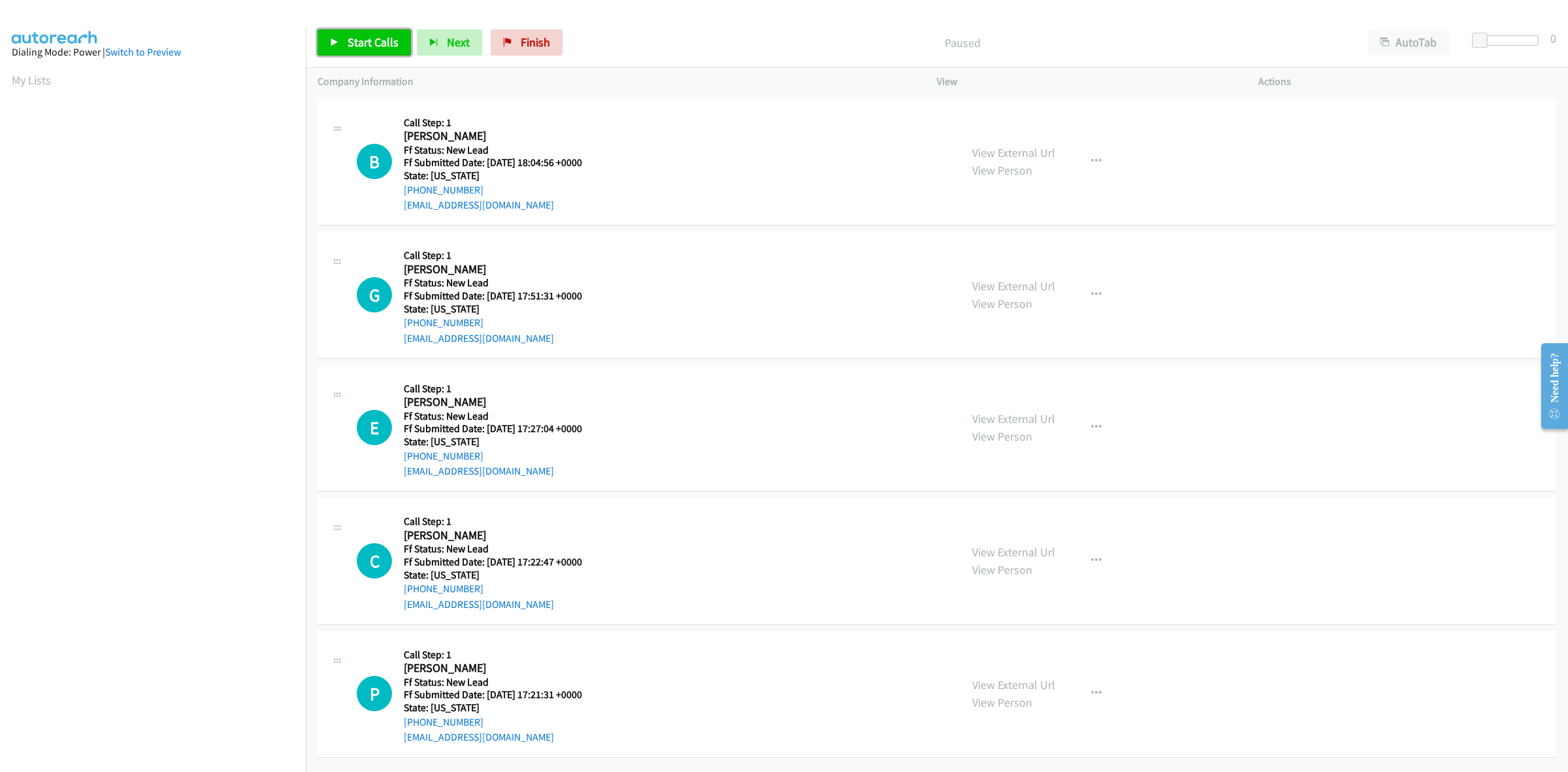
click at [368, 40] on span "Start Calls" at bounding box center [373, 41] width 51 height 15
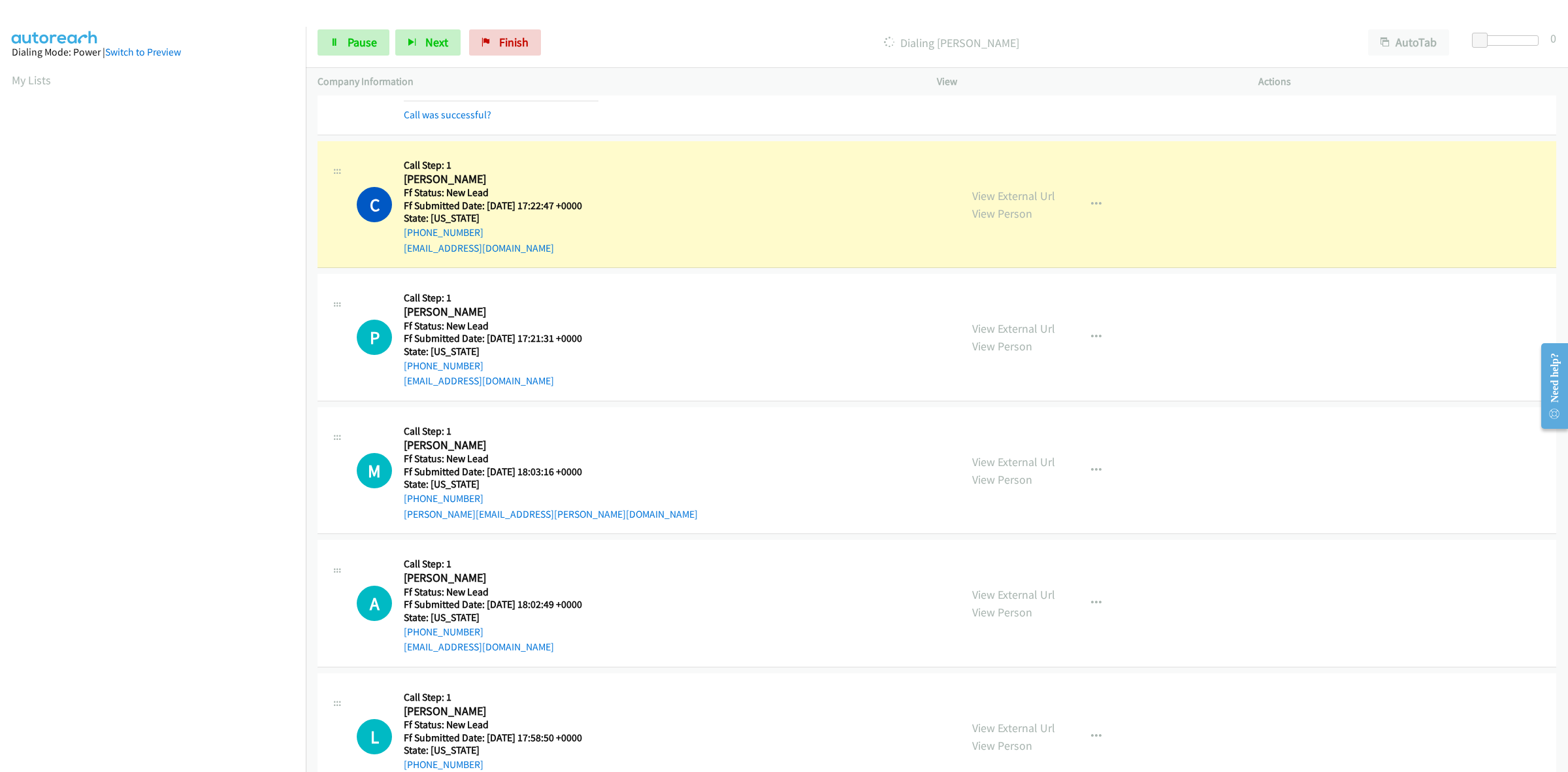
scroll to position [491, 0]
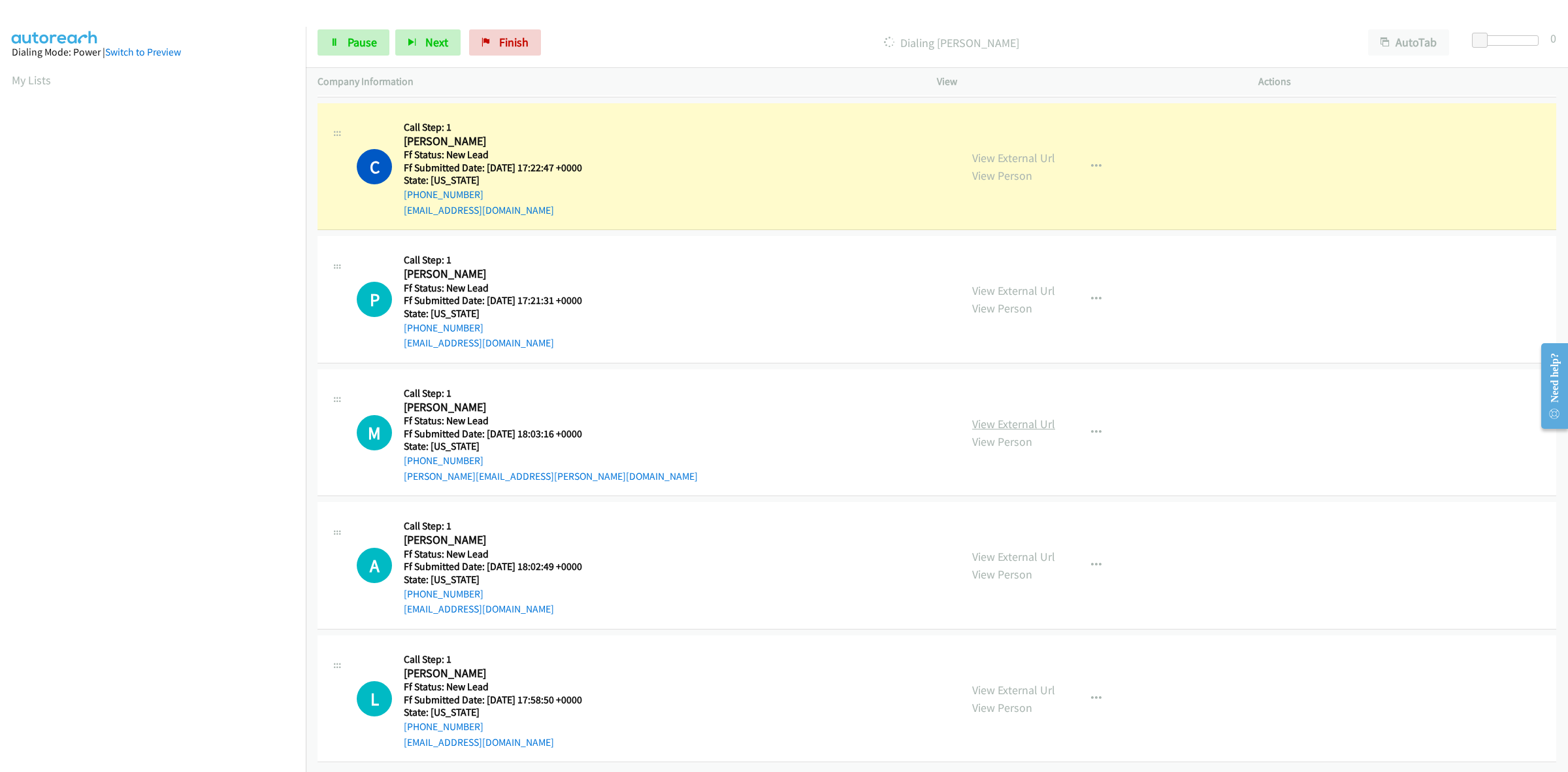
click at [972, 417] on link "View External Url" at bounding box center [1013, 424] width 83 height 15
click at [988, 549] on link "View External Url" at bounding box center [1013, 555] width 83 height 15
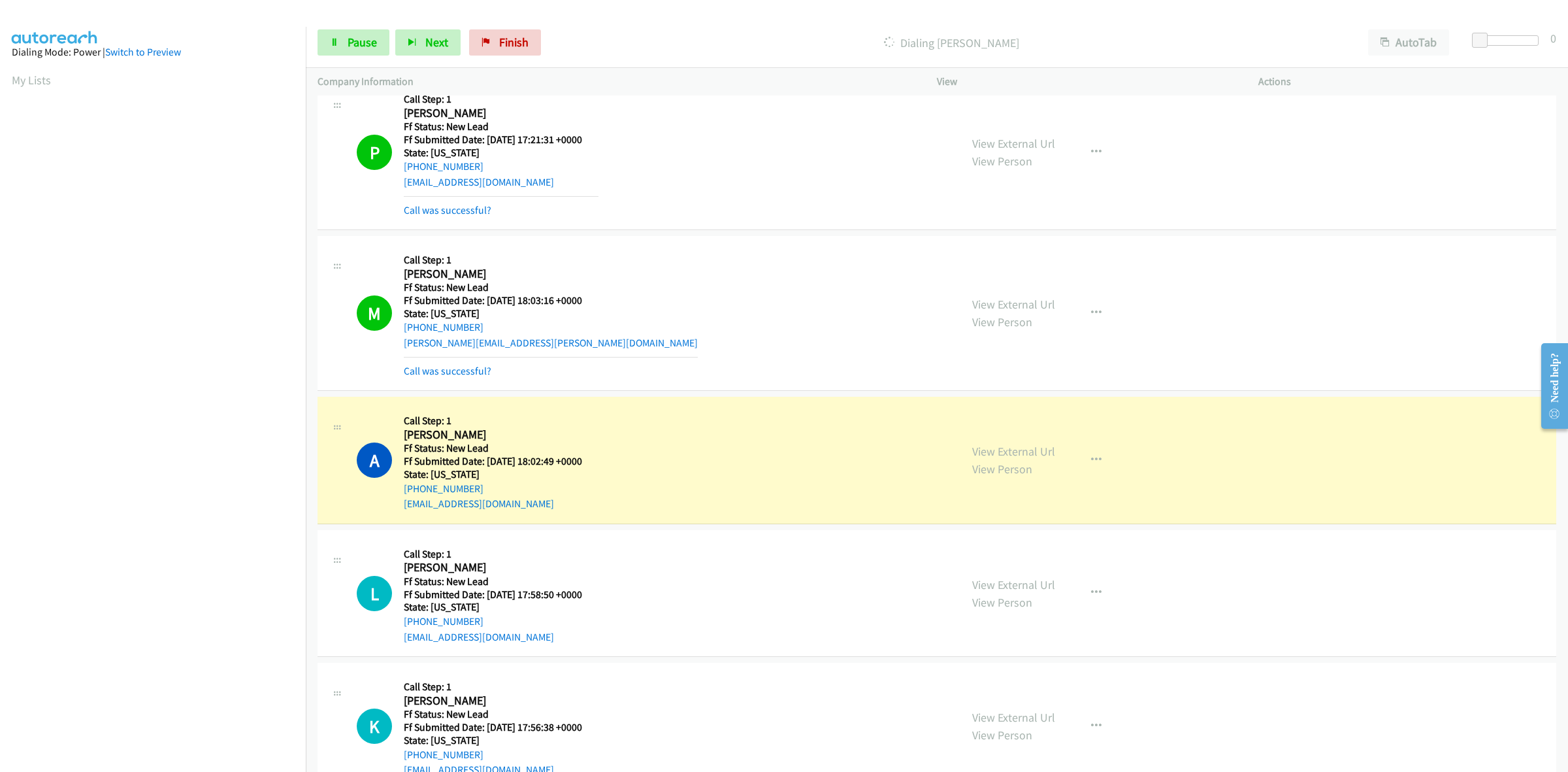
scroll to position [736, 0]
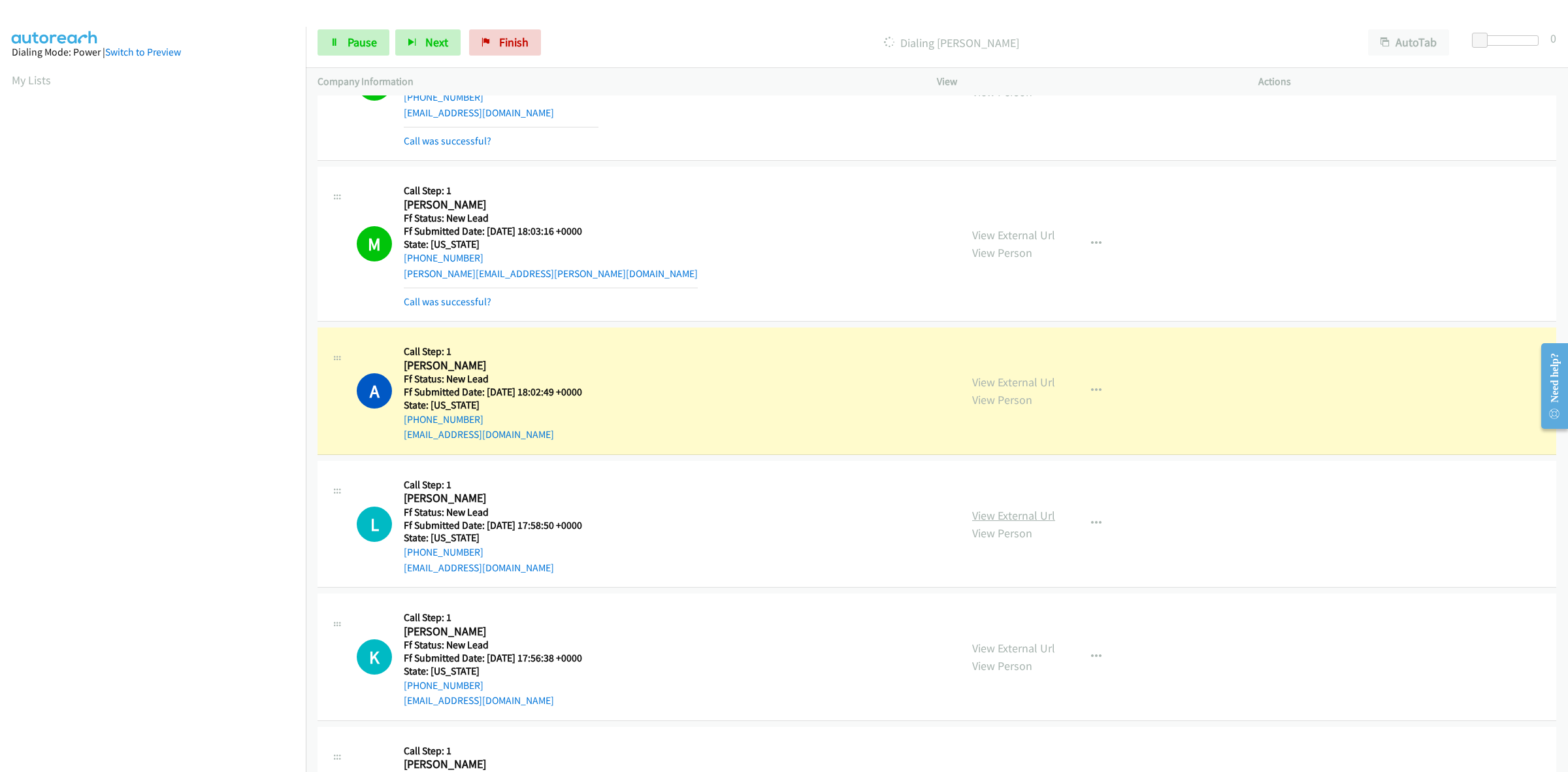
click at [1031, 508] on link "View External Url" at bounding box center [1013, 515] width 83 height 15
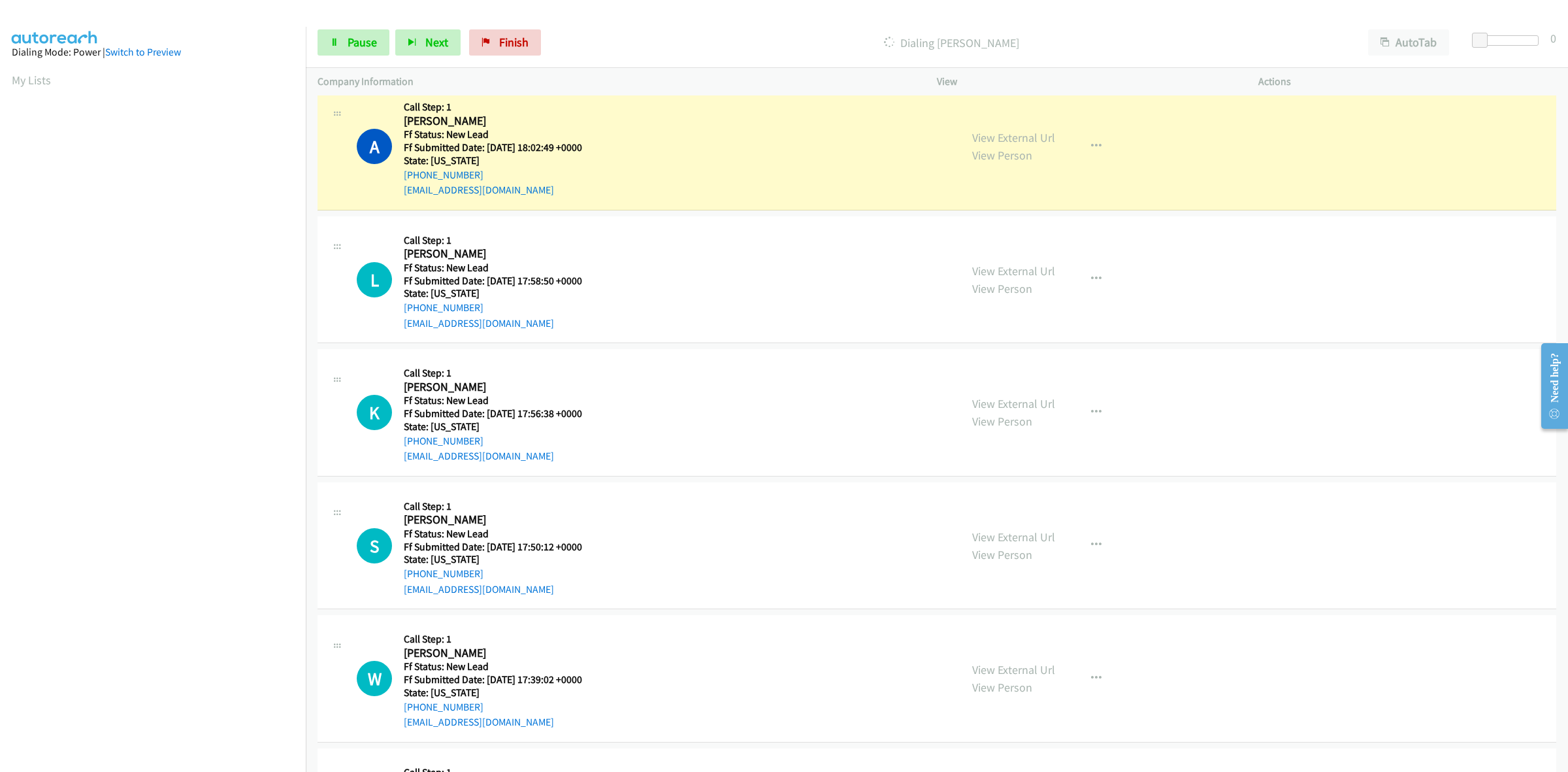
scroll to position [981, 0]
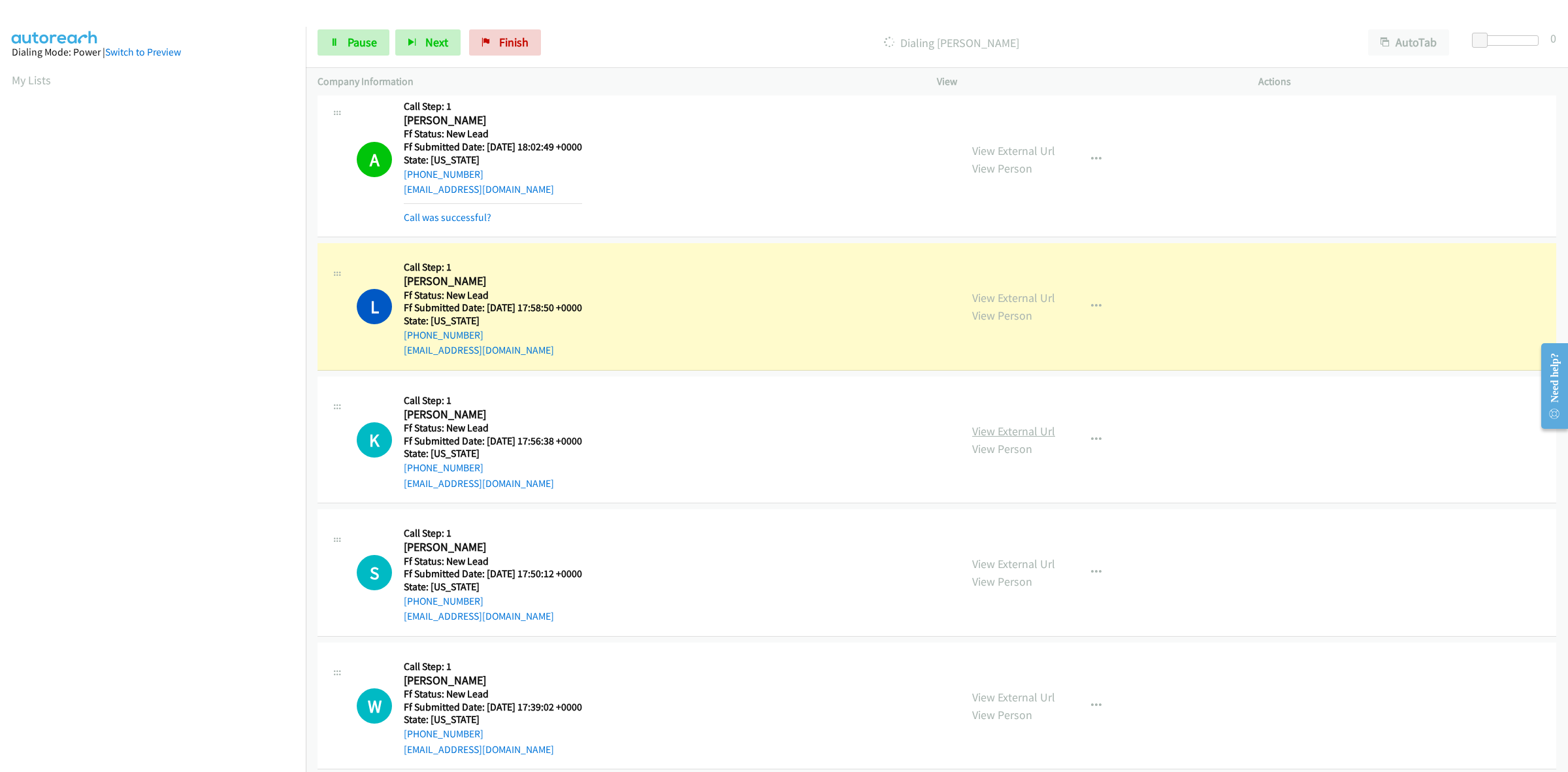
click at [990, 428] on link "View External Url" at bounding box center [1013, 430] width 83 height 15
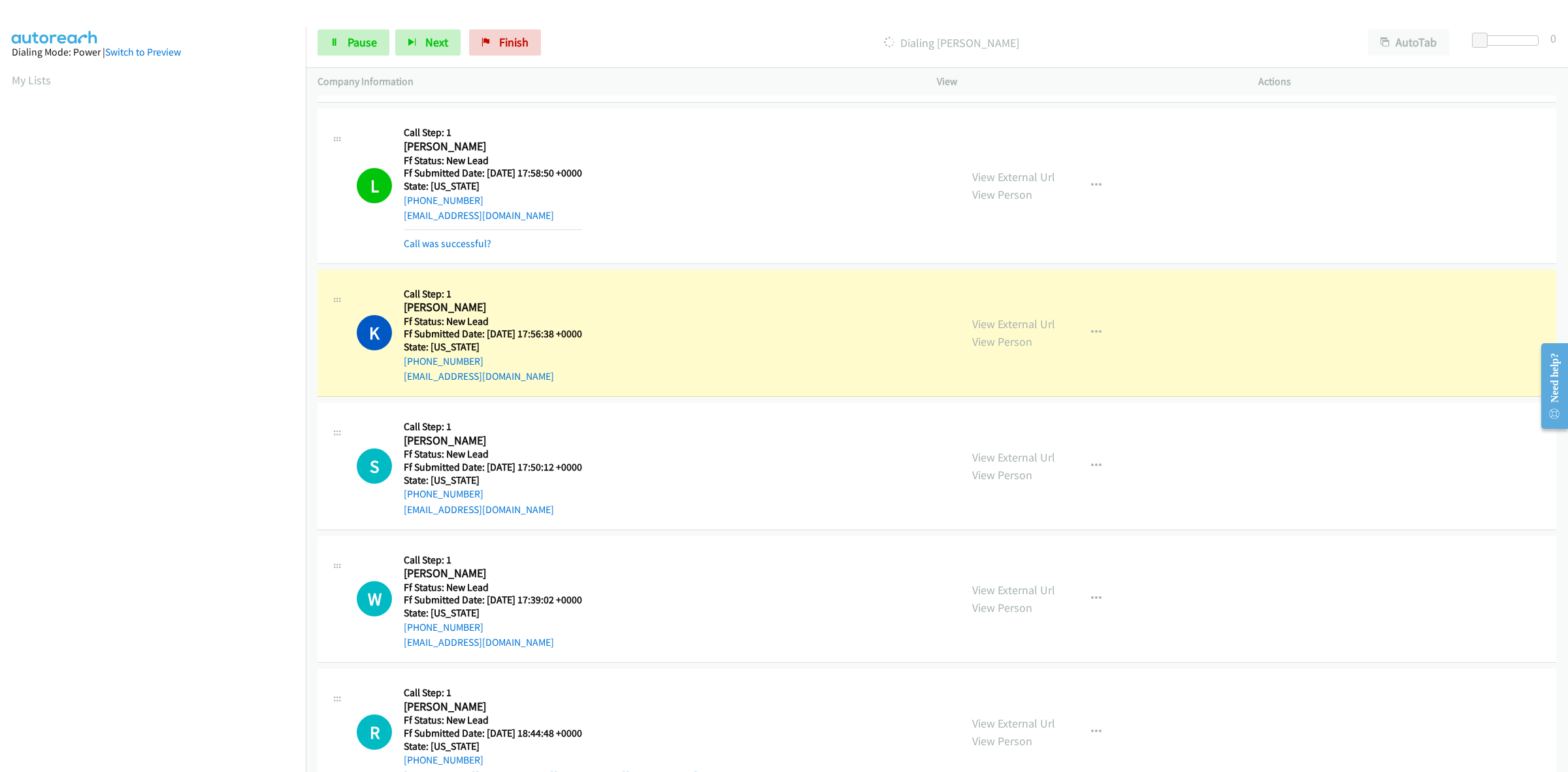
scroll to position [1145, 0]
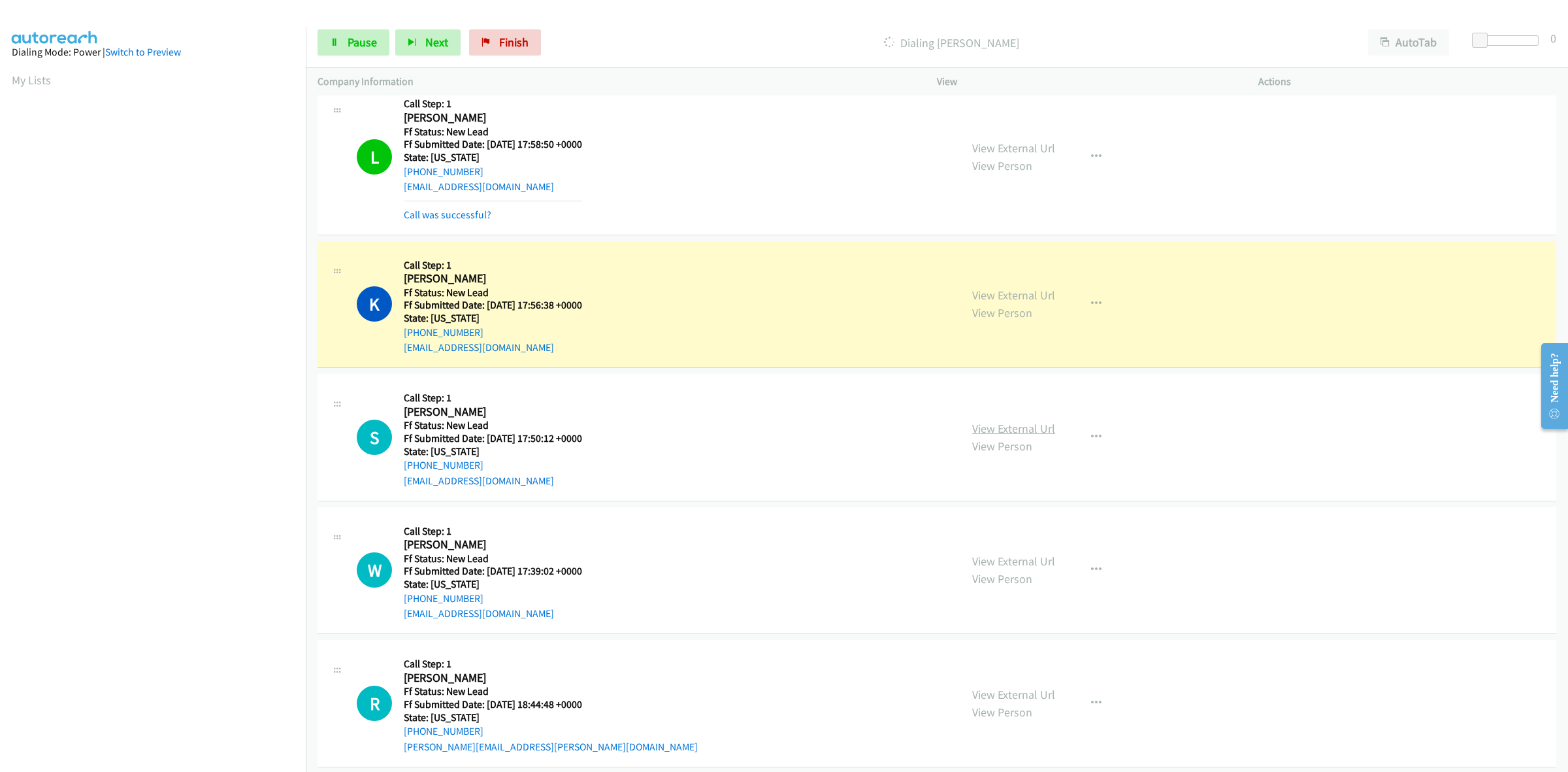
click at [1018, 426] on link "View External Url" at bounding box center [1013, 428] width 83 height 15
click at [1009, 567] on link "View External Url" at bounding box center [1013, 561] width 83 height 15
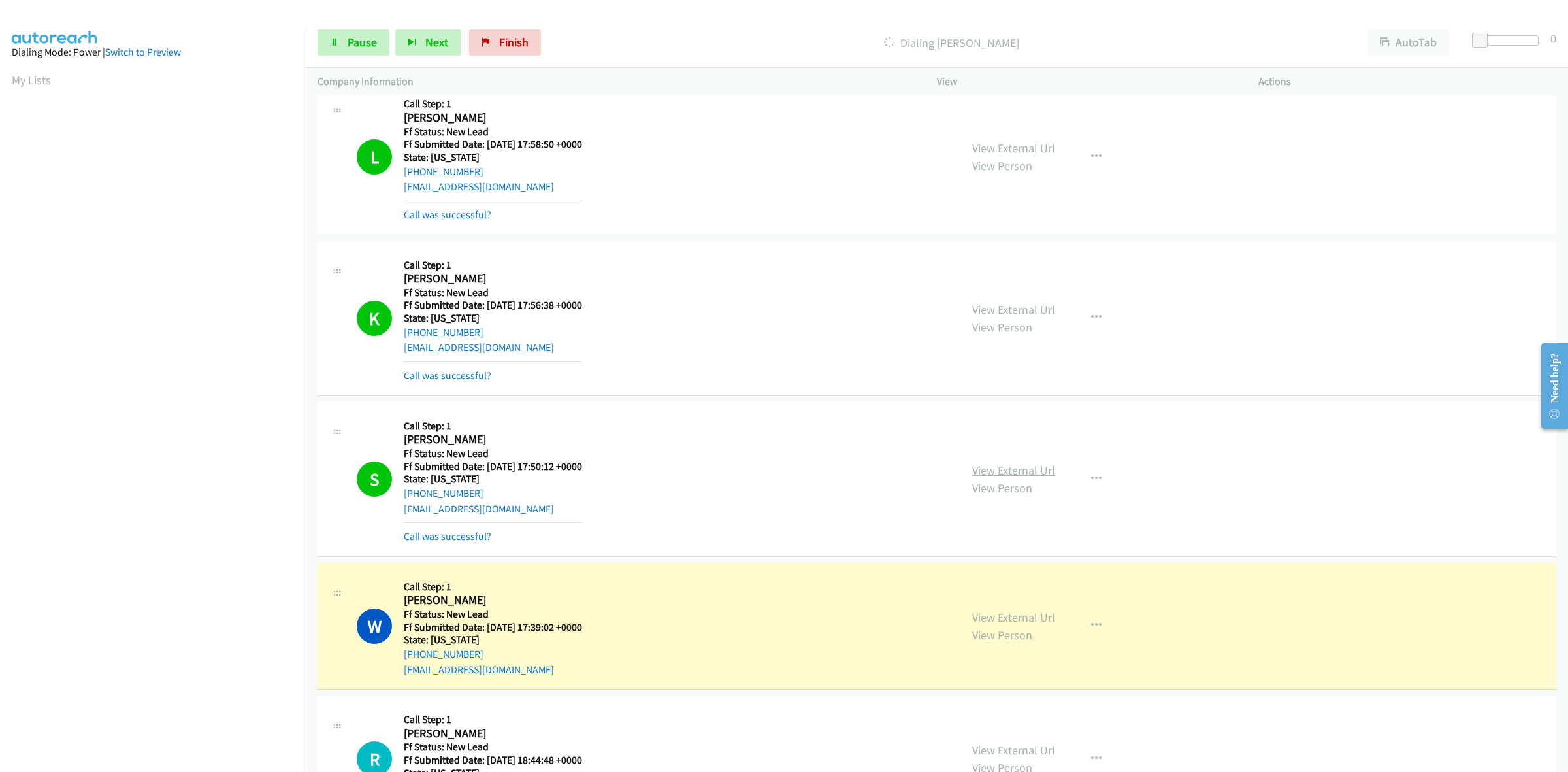
click at [1042, 469] on link "View External Url" at bounding box center [1013, 469] width 83 height 15
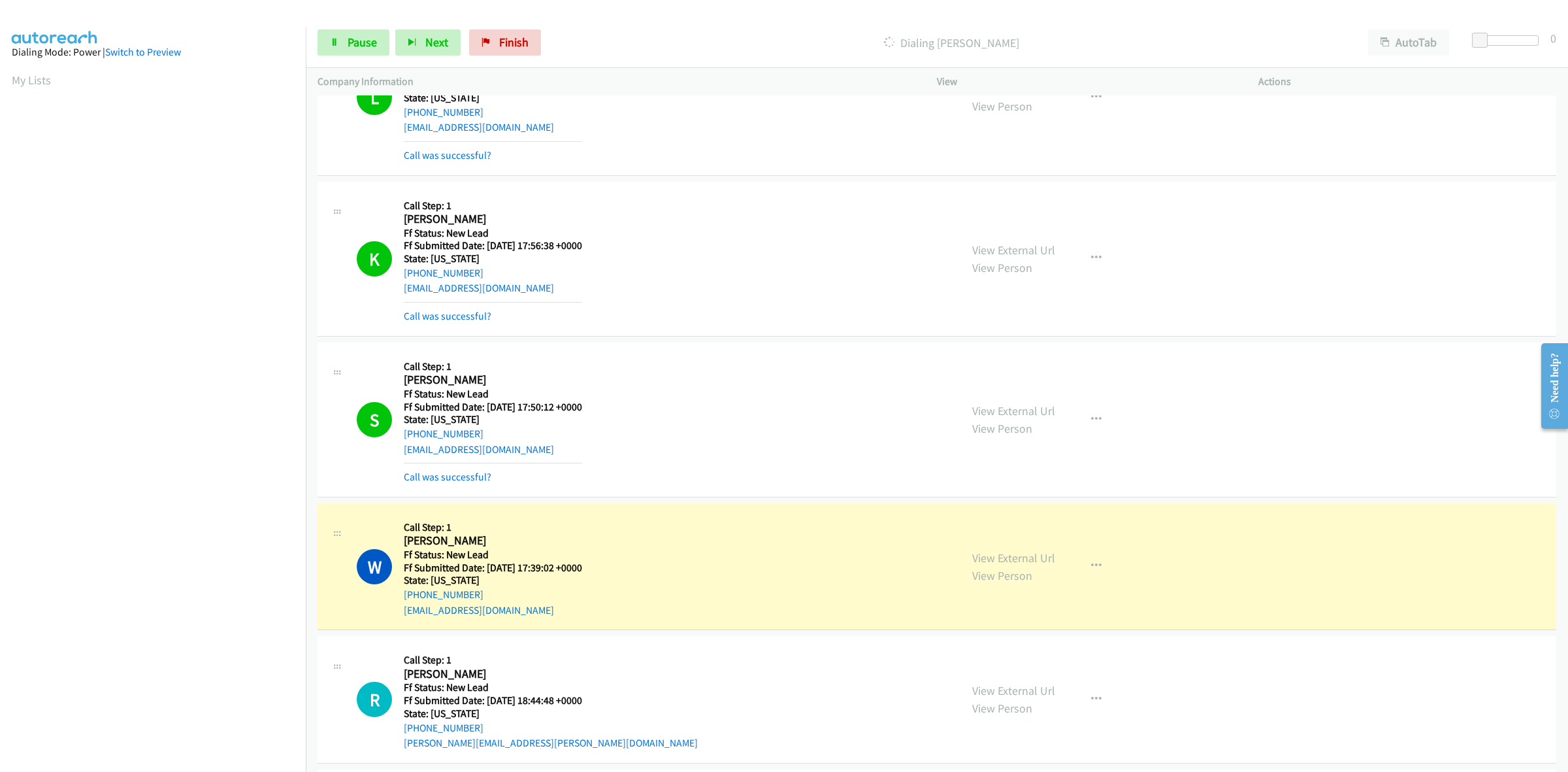
scroll to position [1390, 0]
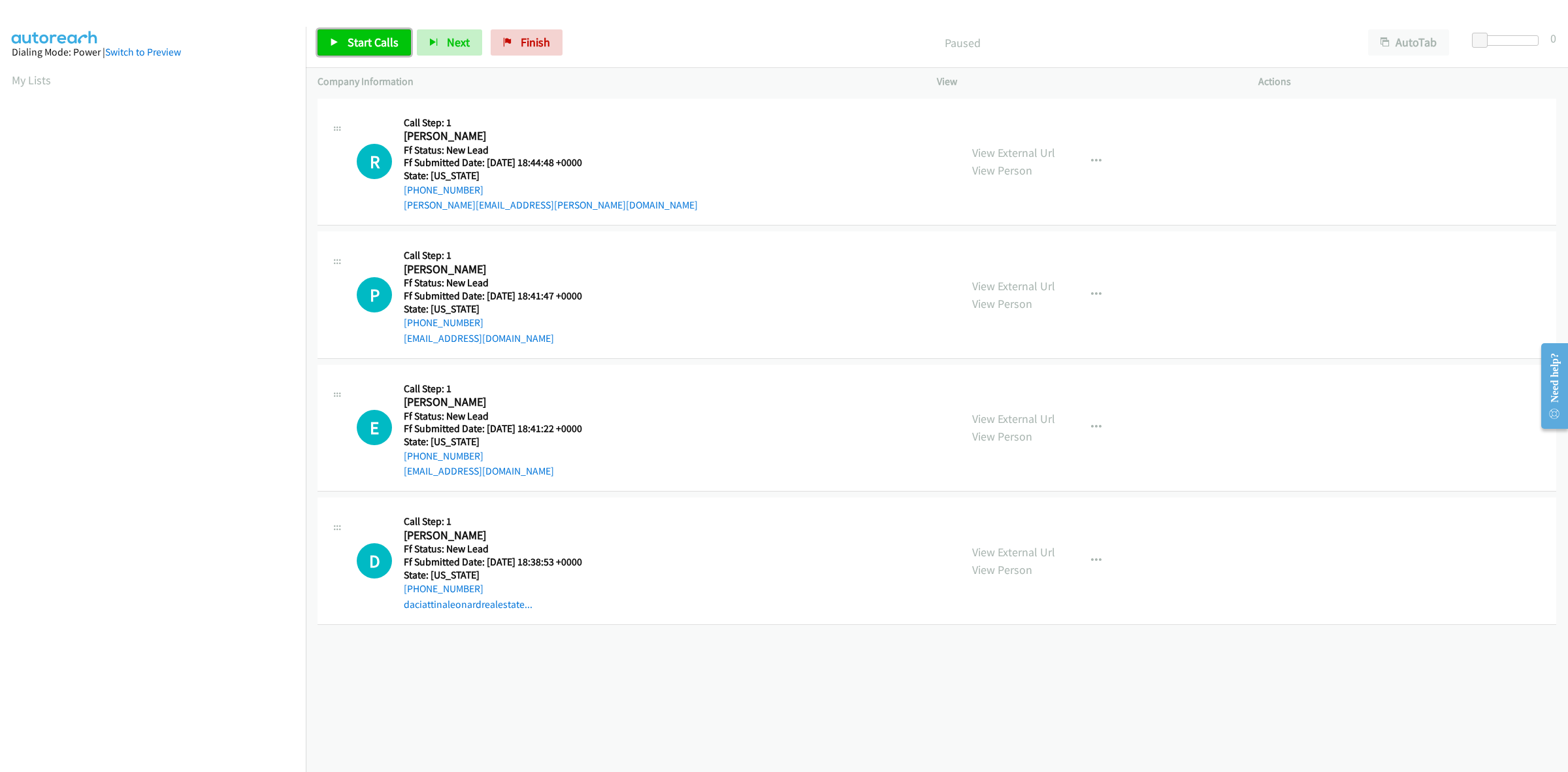
click at [376, 39] on span "Start Calls" at bounding box center [373, 41] width 51 height 15
click at [977, 155] on link "View External Url" at bounding box center [1013, 152] width 83 height 15
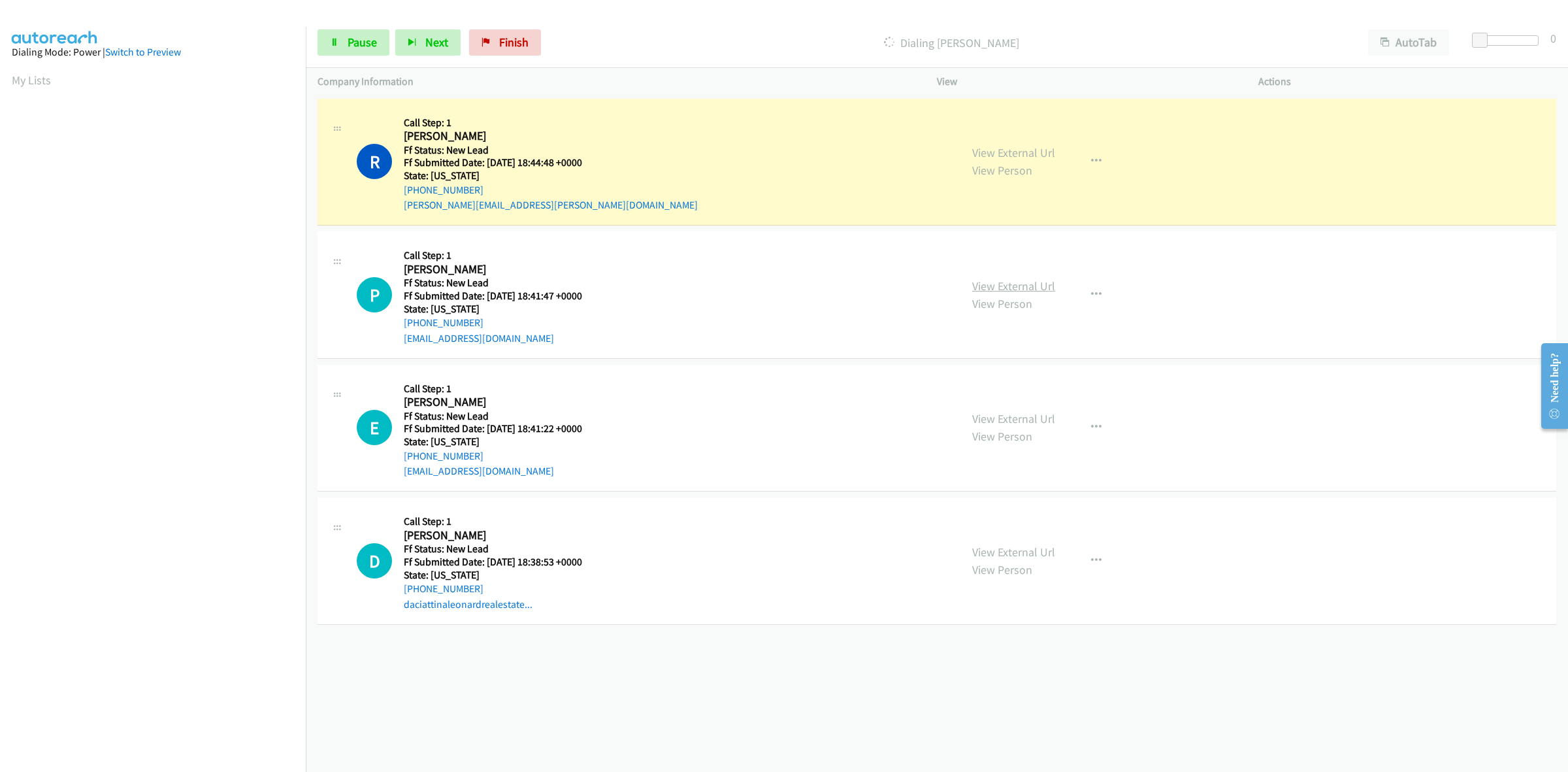
click at [1039, 283] on link "View External Url" at bounding box center [1013, 286] width 83 height 15
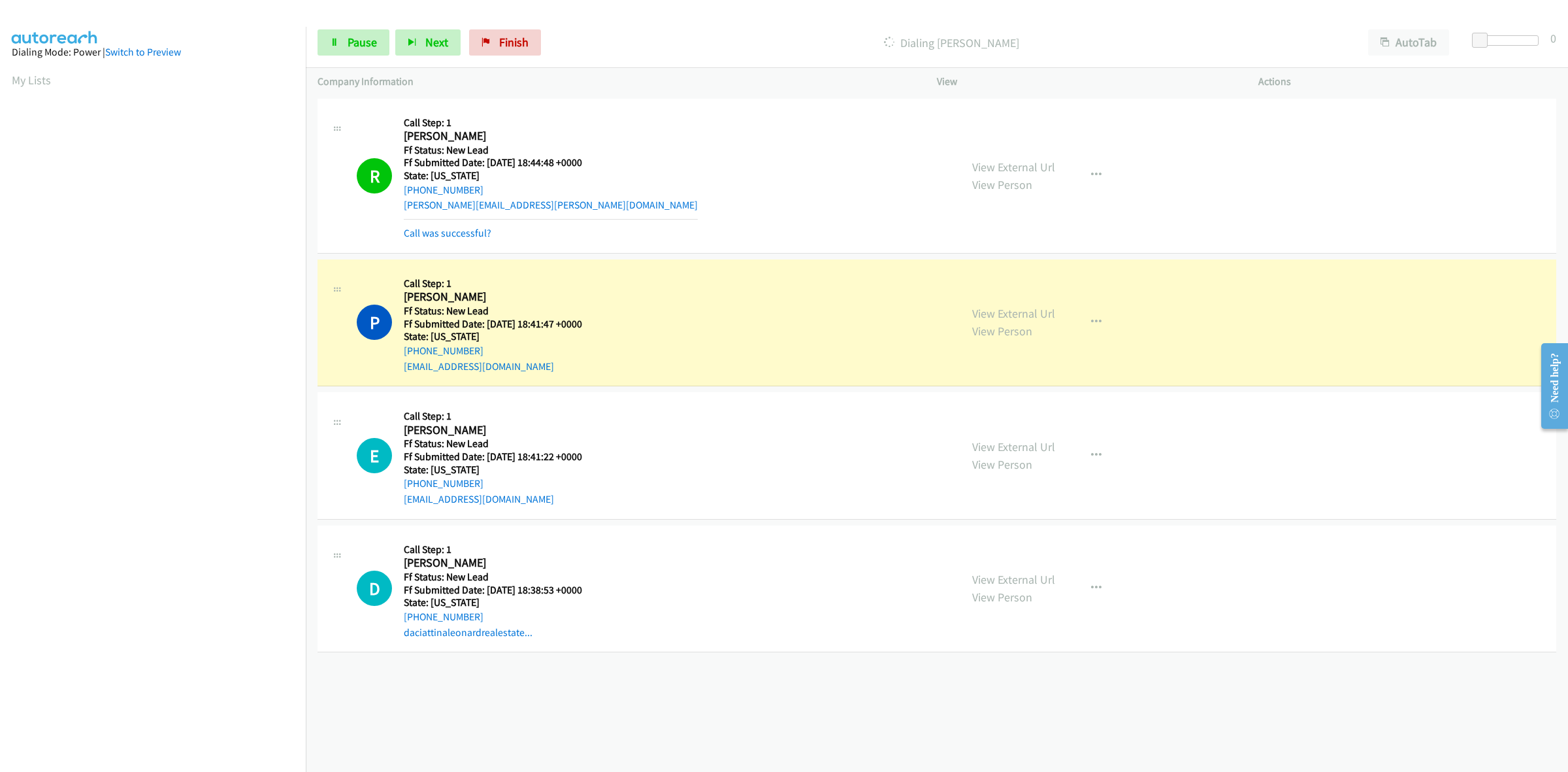
click at [1032, 448] on div "View External Url View Person View External Url Email Schedule/Manage Callback …" at bounding box center [1127, 455] width 333 height 104
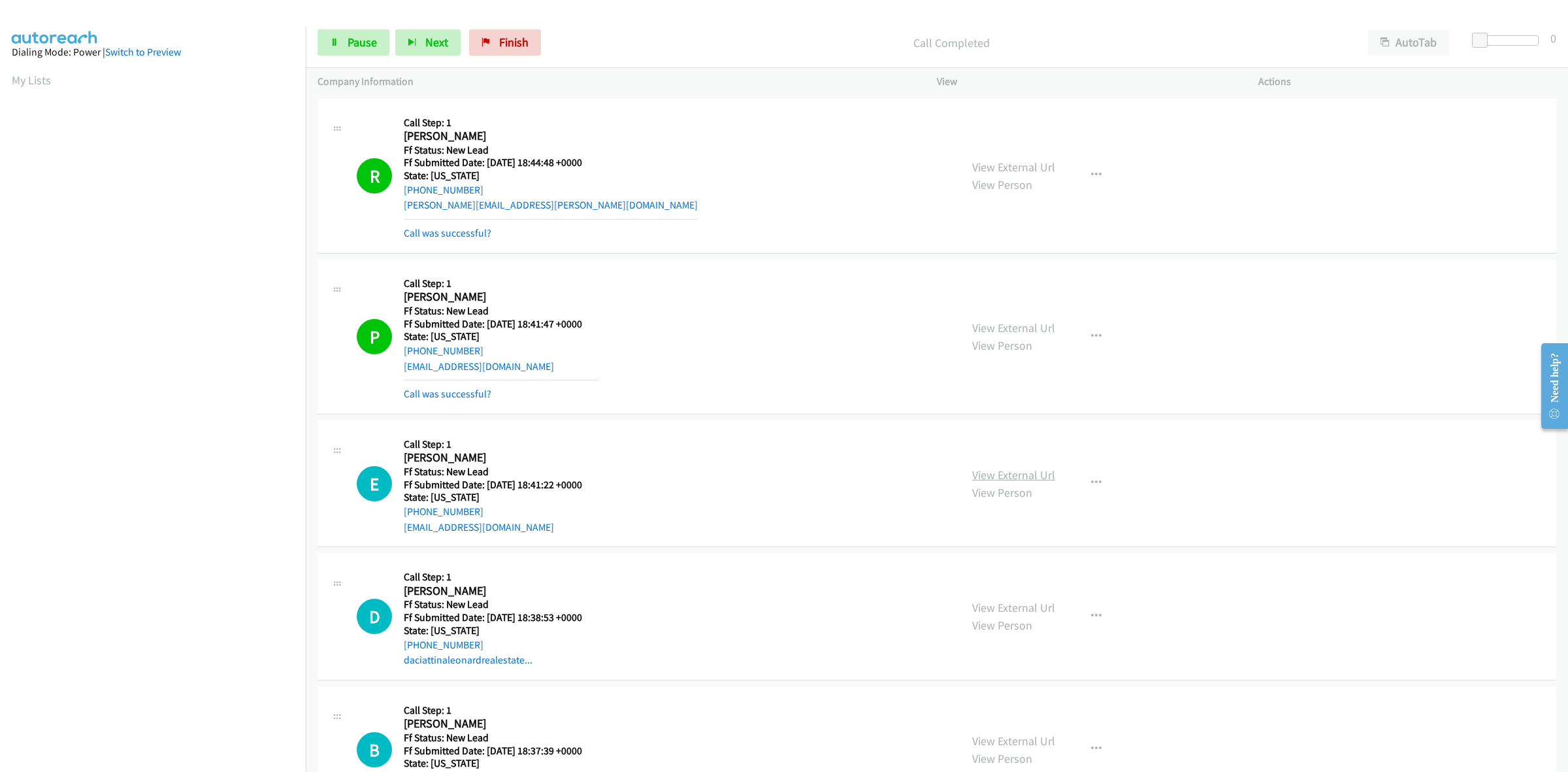
click at [1044, 474] on link "View External Url" at bounding box center [1013, 474] width 83 height 15
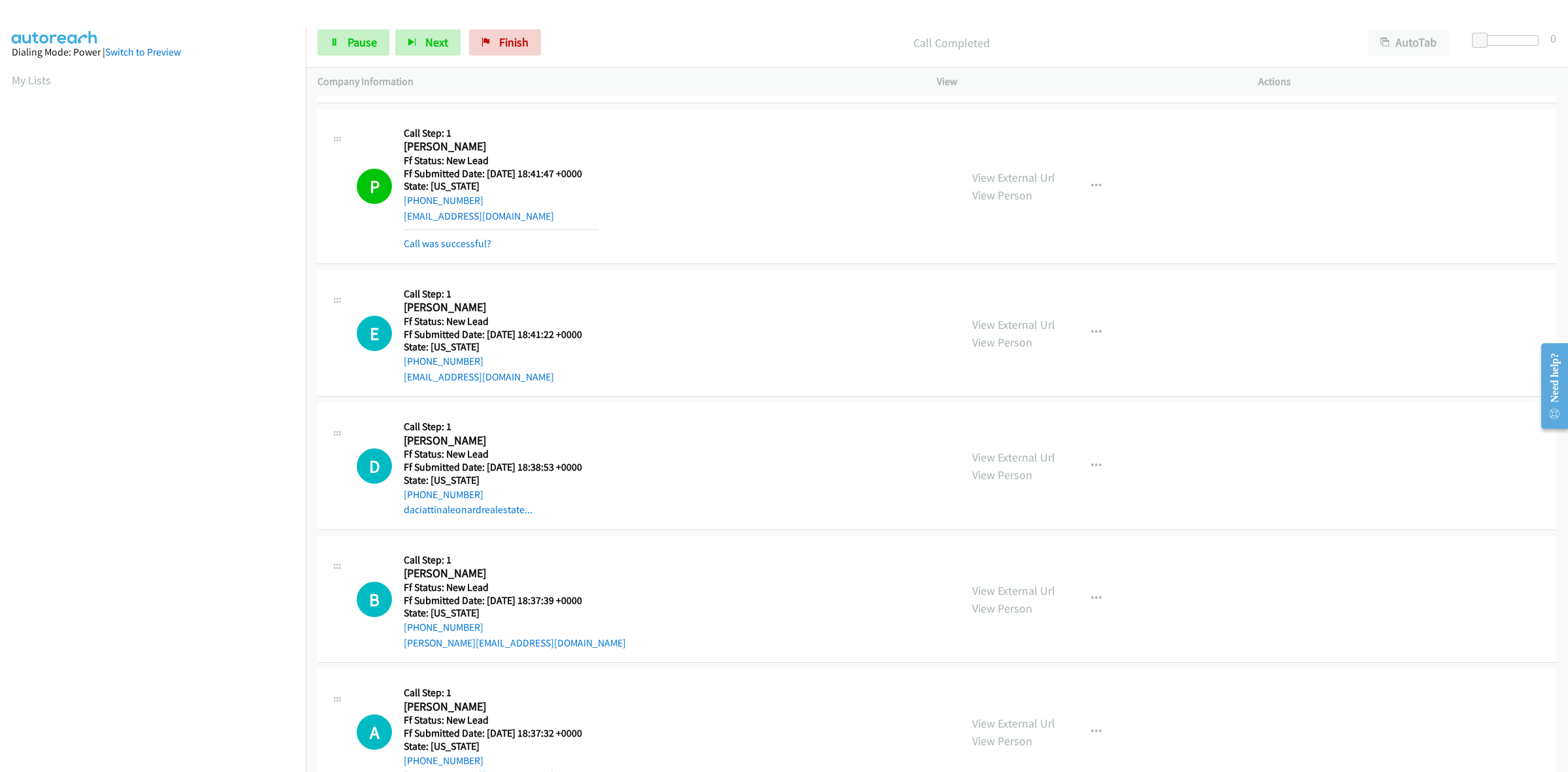
scroll to position [163, 0]
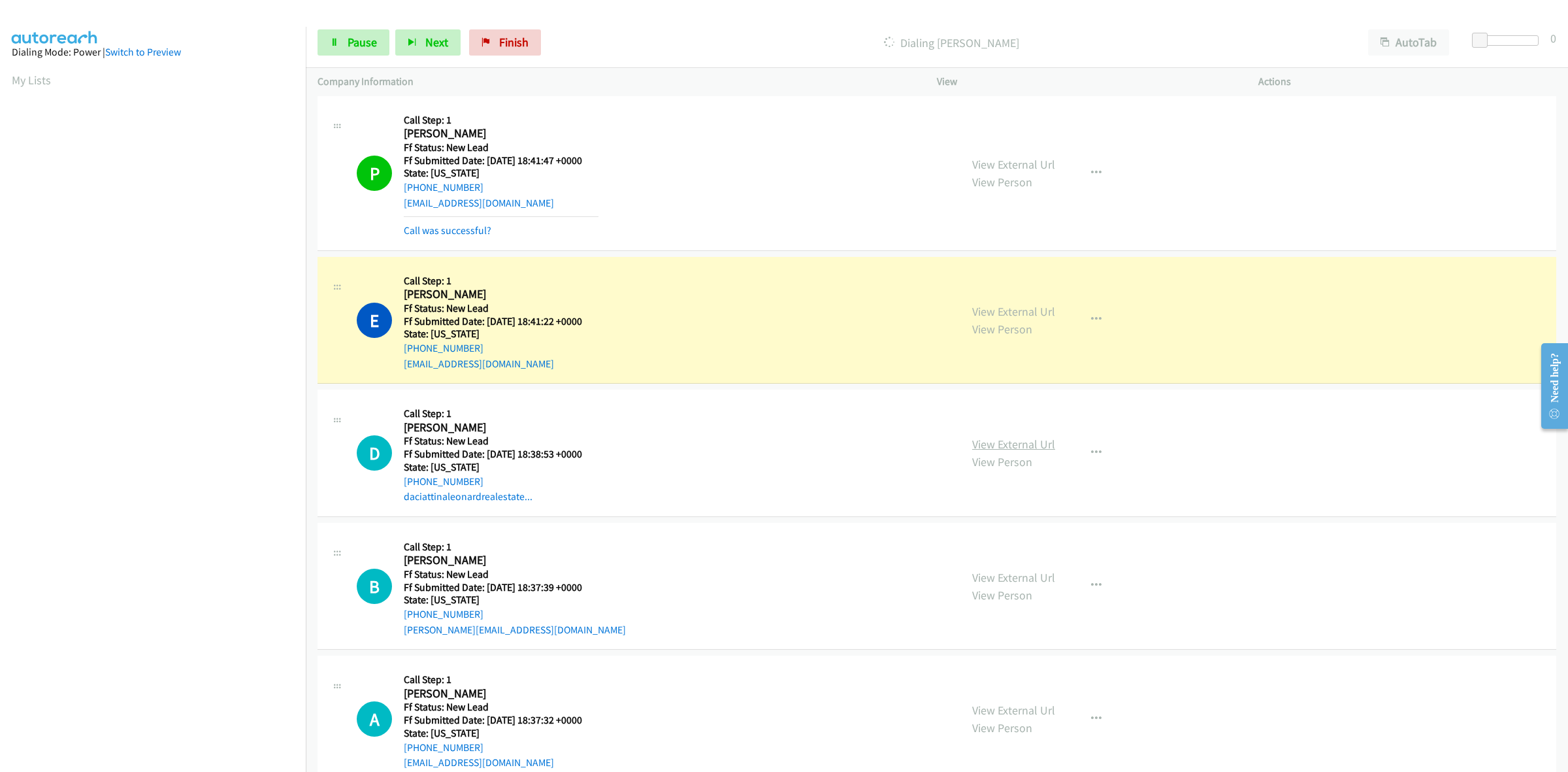
click at [1018, 445] on link "View External Url" at bounding box center [1013, 443] width 83 height 15
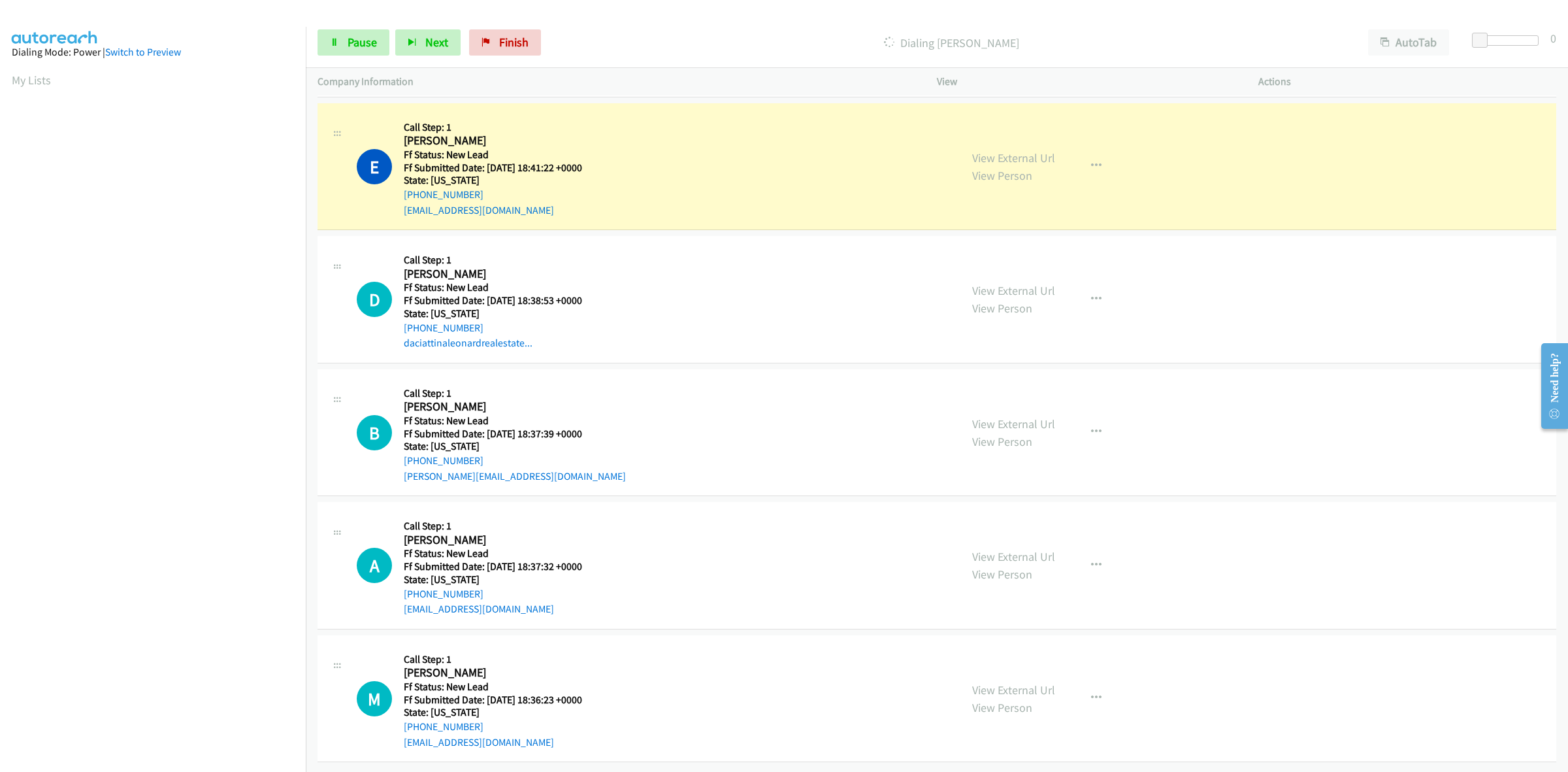
scroll to position [329, 0]
click at [1033, 417] on link "View External Url" at bounding box center [1013, 424] width 83 height 15
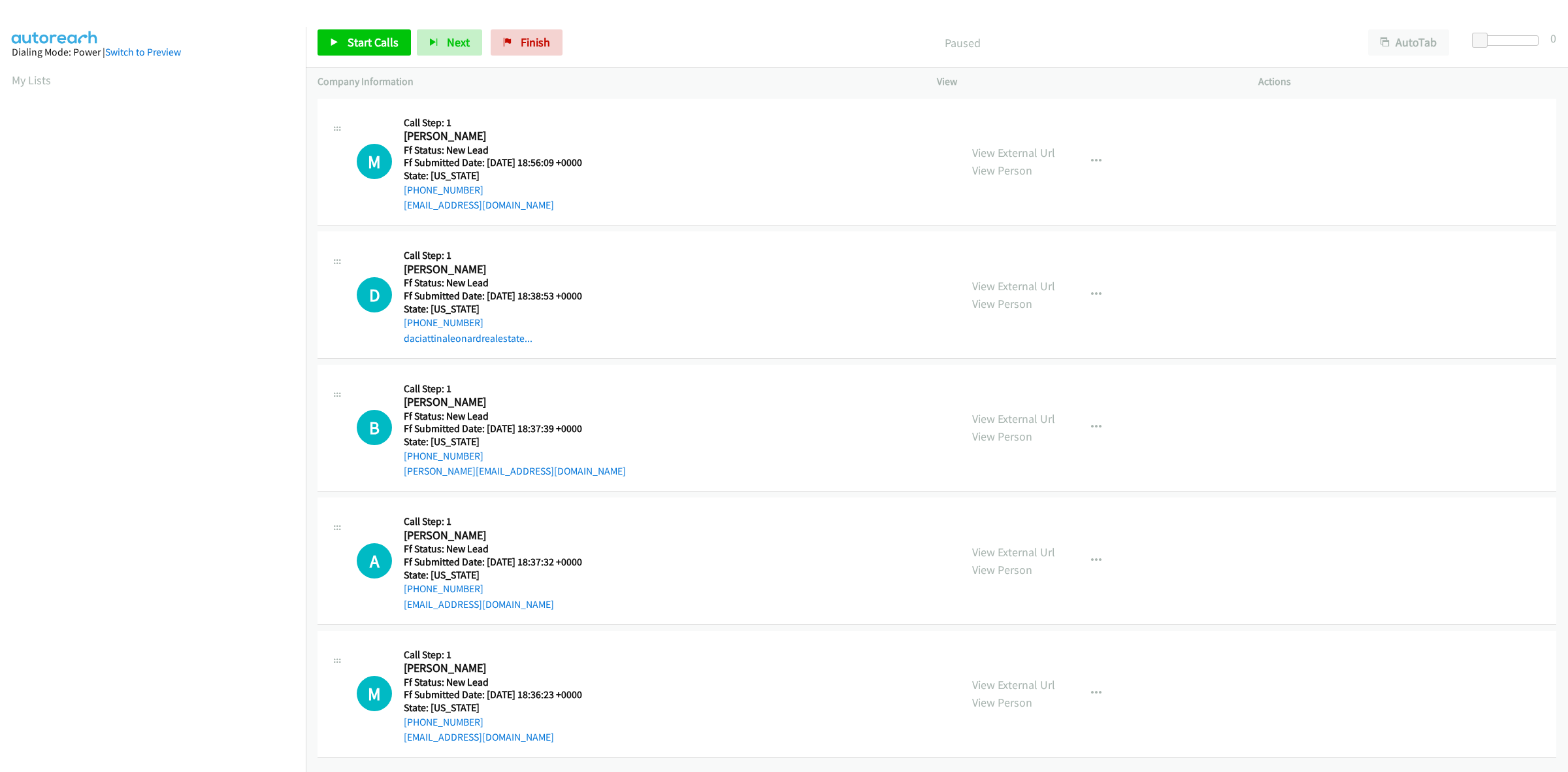
click at [543, 27] on div "Start Calls Pause Next Finish Paused AutoTab AutoTab 0" at bounding box center [938, 42] width 1263 height 50
click at [540, 38] on span "Finish" at bounding box center [536, 41] width 29 height 15
click at [1018, 152] on link "View External Url" at bounding box center [1013, 152] width 83 height 15
click at [384, 41] on span "Start Calls" at bounding box center [373, 41] width 51 height 15
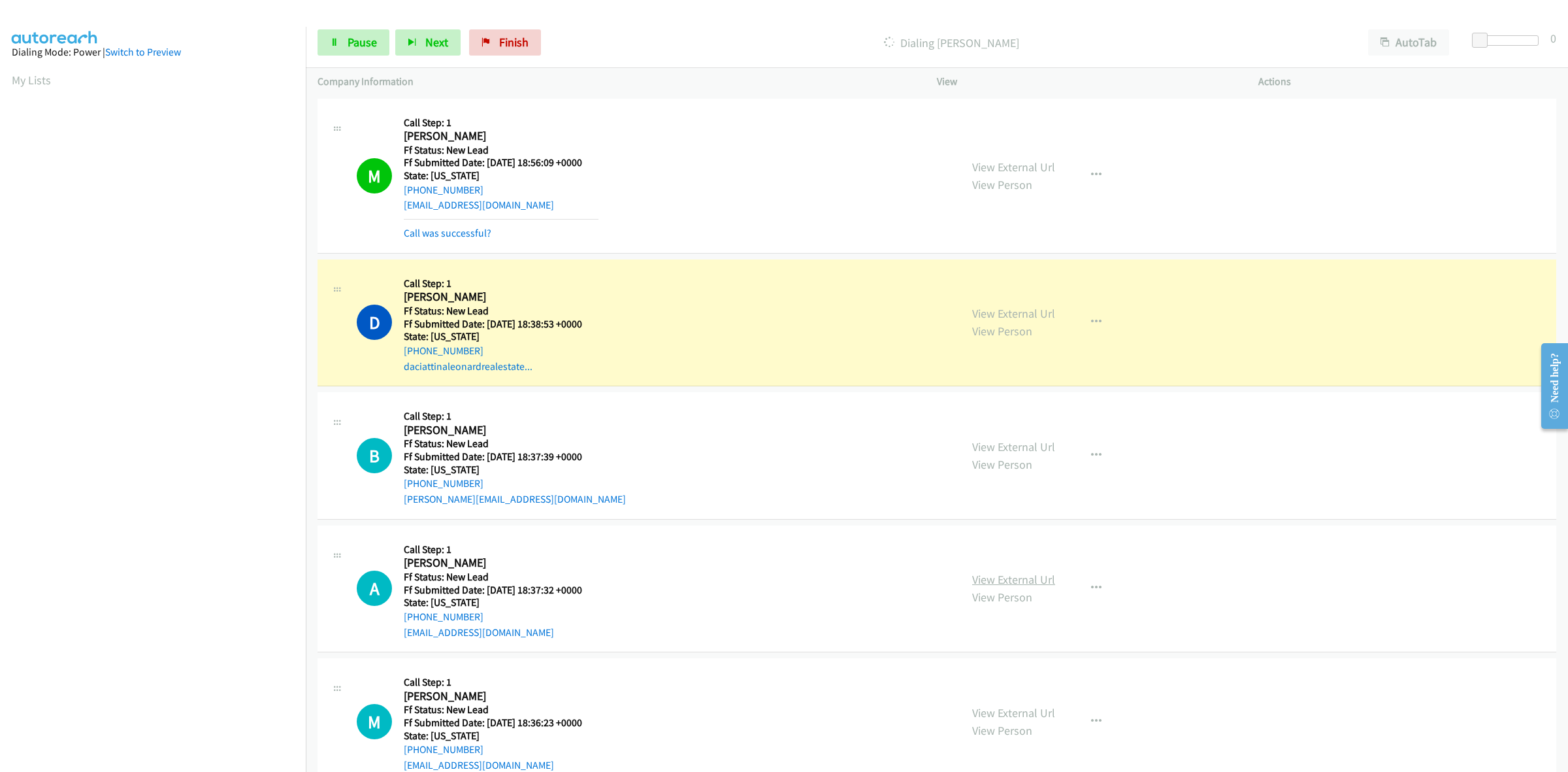
click at [1043, 579] on link "View External Url" at bounding box center [1013, 579] width 83 height 15
click at [1029, 719] on link "View External Url" at bounding box center [1013, 712] width 83 height 15
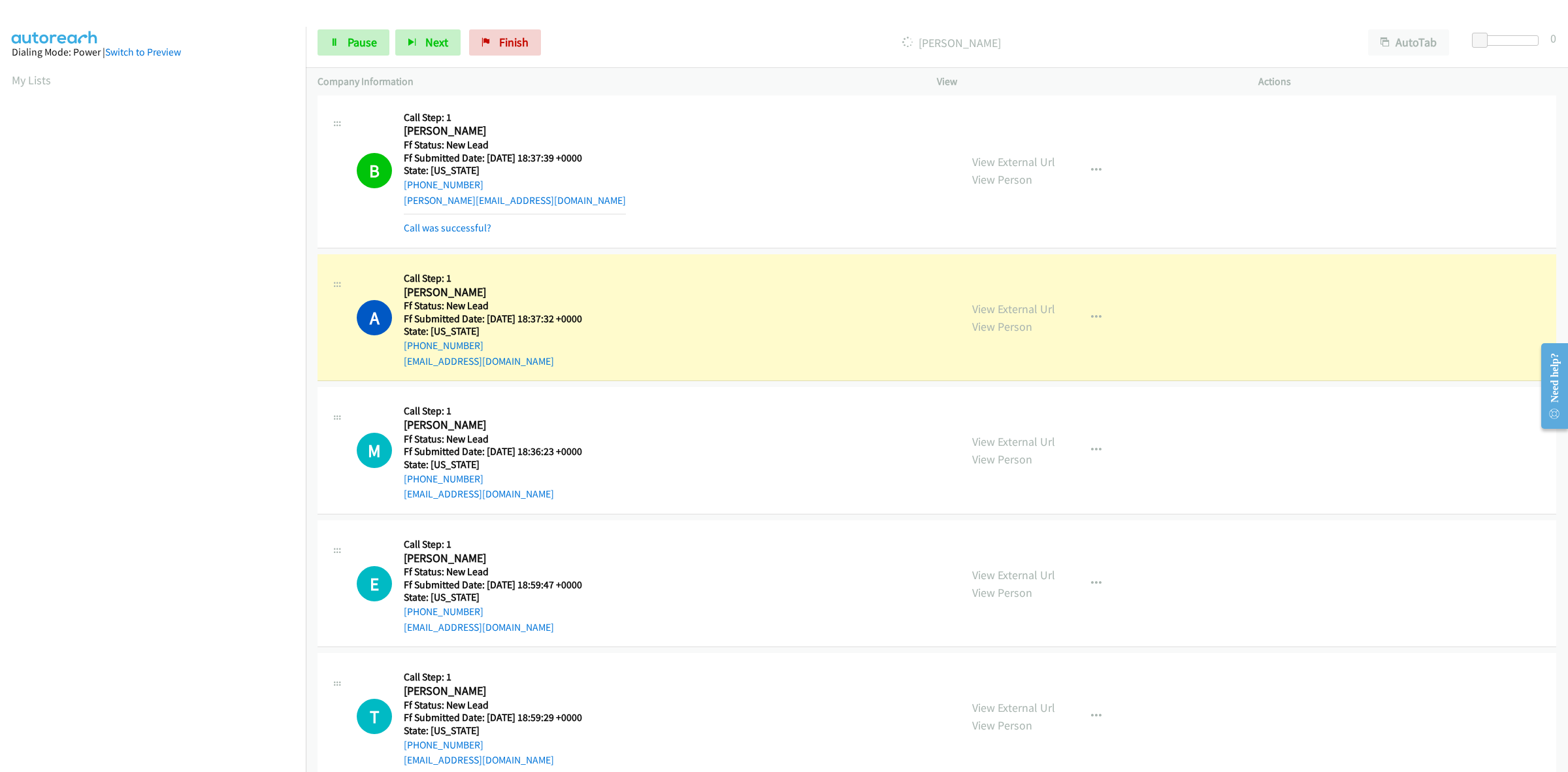
scroll to position [408, 0]
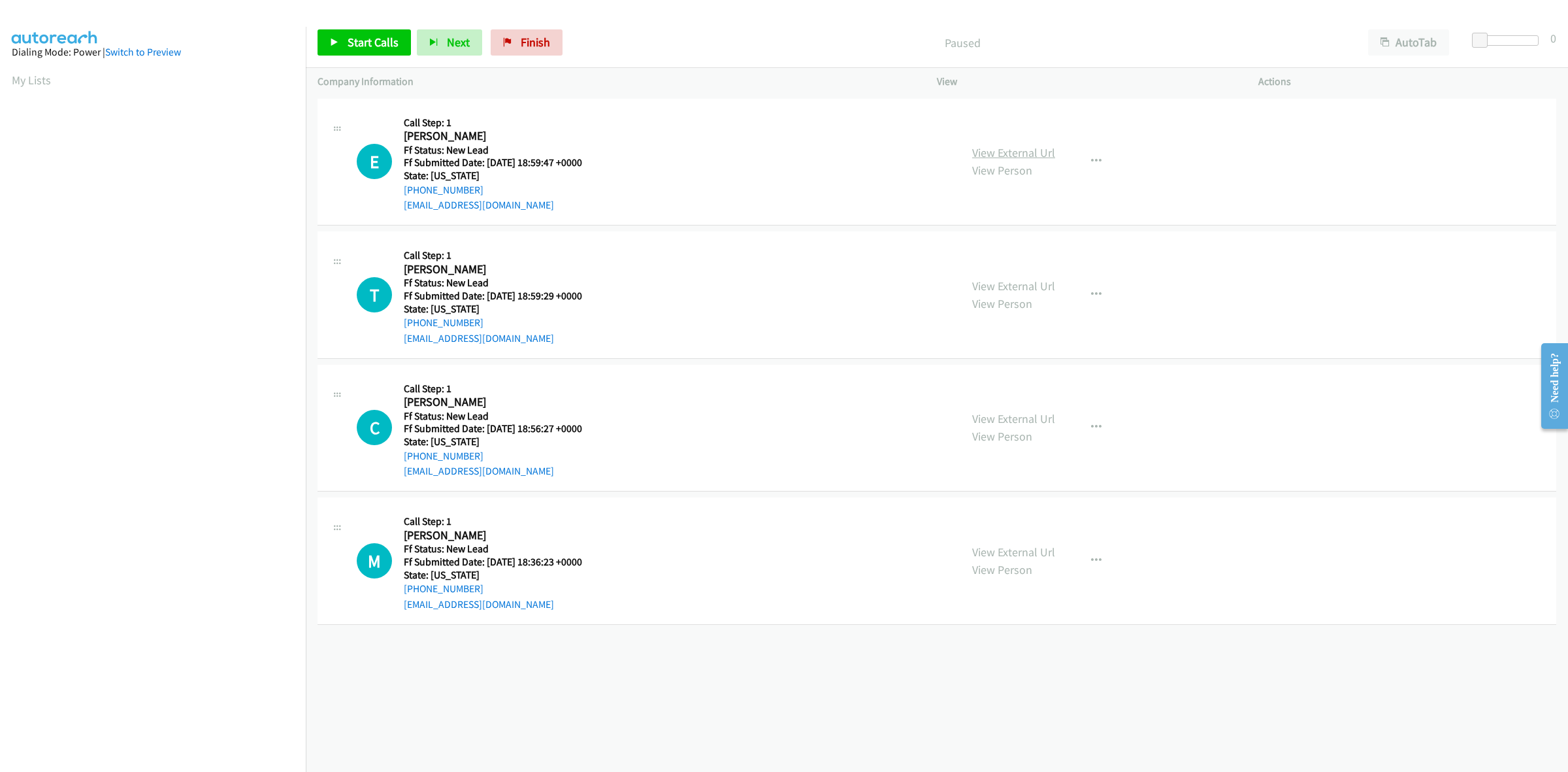
click at [1003, 158] on link "View External Url" at bounding box center [1013, 152] width 83 height 15
click at [1001, 281] on link "View External Url" at bounding box center [1013, 286] width 83 height 15
click at [992, 411] on link "View External Url" at bounding box center [1013, 418] width 83 height 15
click at [367, 29] on link "Start Calls" at bounding box center [364, 42] width 93 height 26
click at [380, 35] on span "Start Calls" at bounding box center [373, 41] width 51 height 15
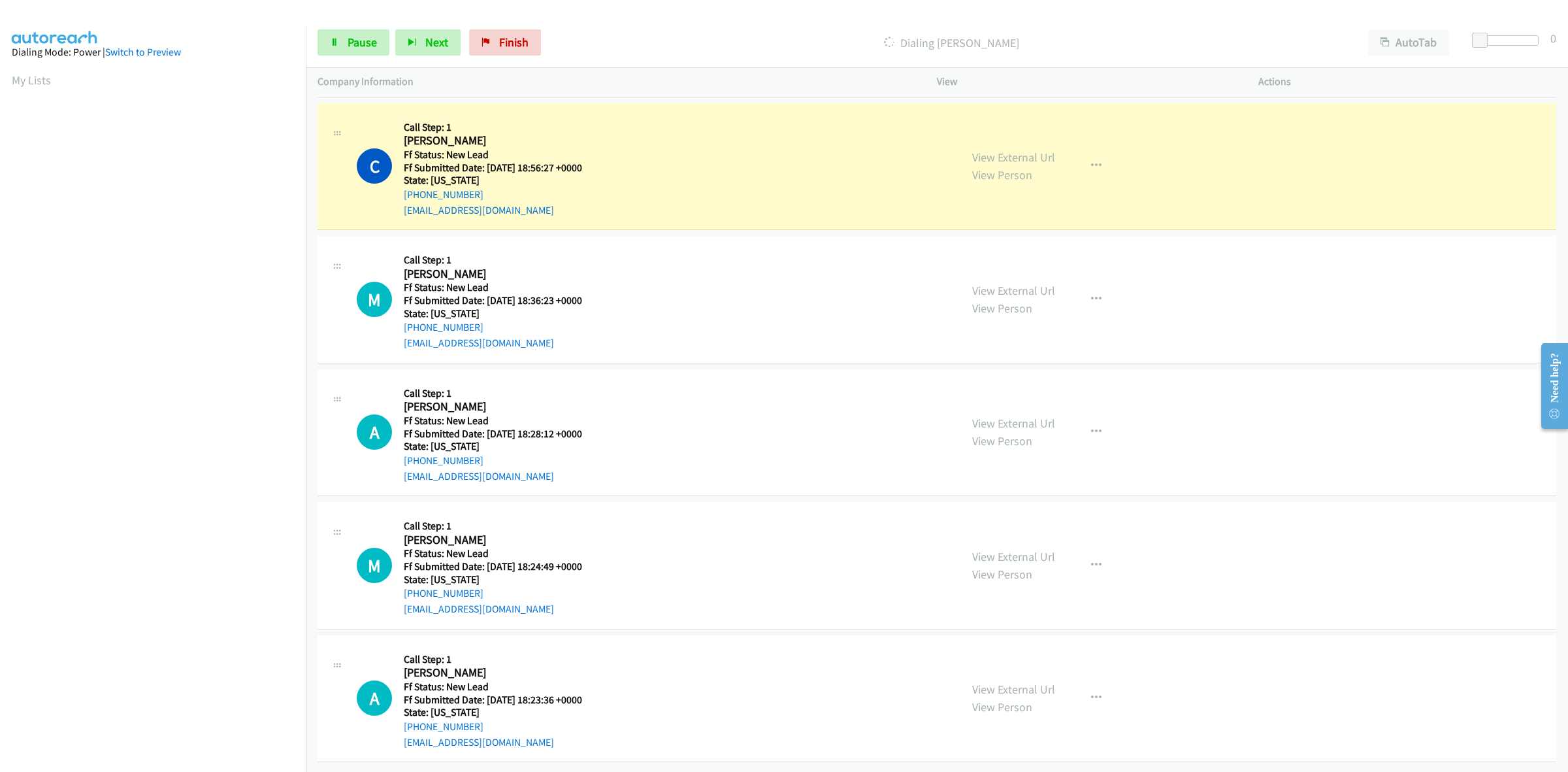
scroll to position [163, 0]
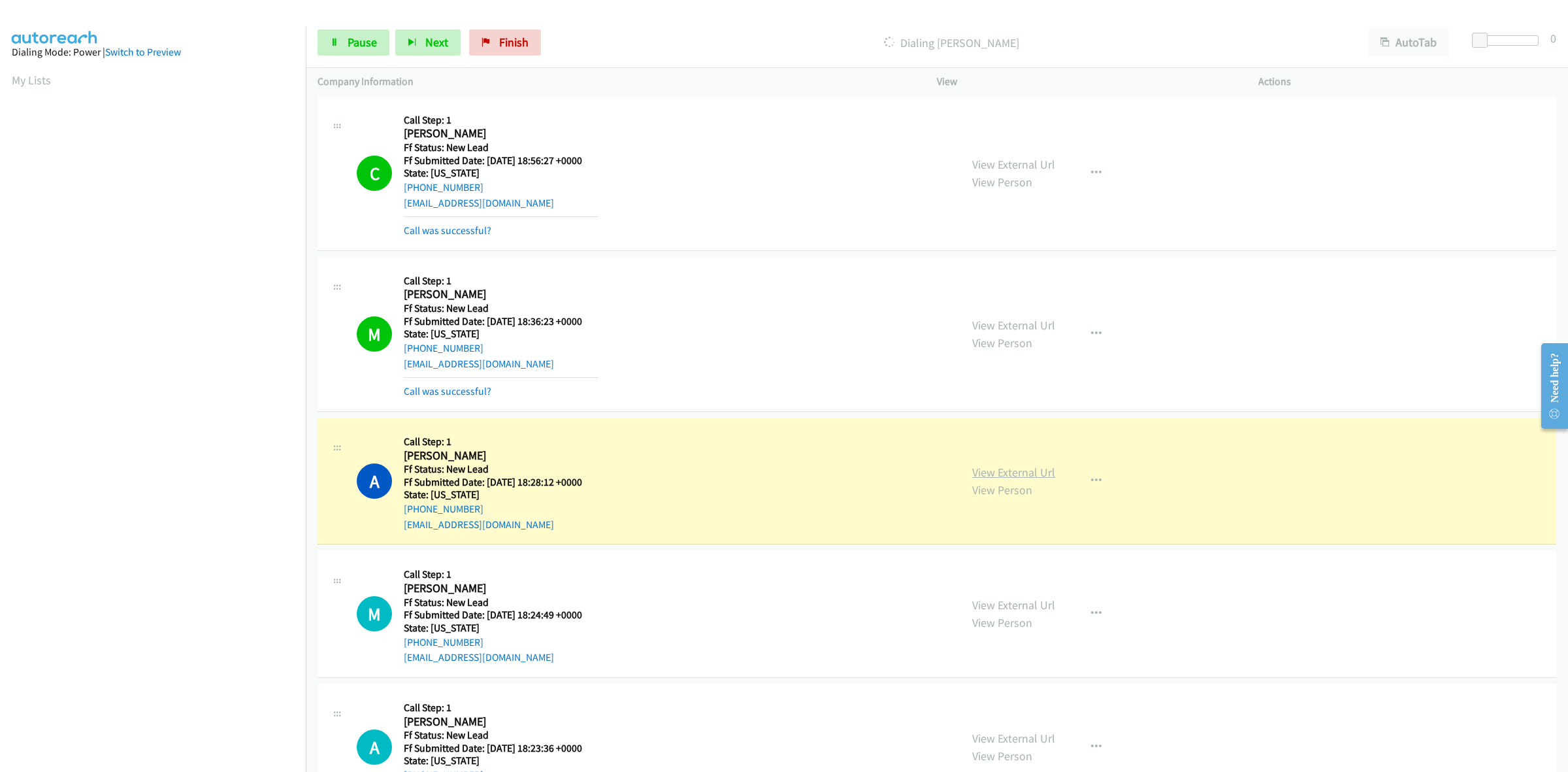
click at [988, 469] on link "View External Url" at bounding box center [1013, 472] width 83 height 15
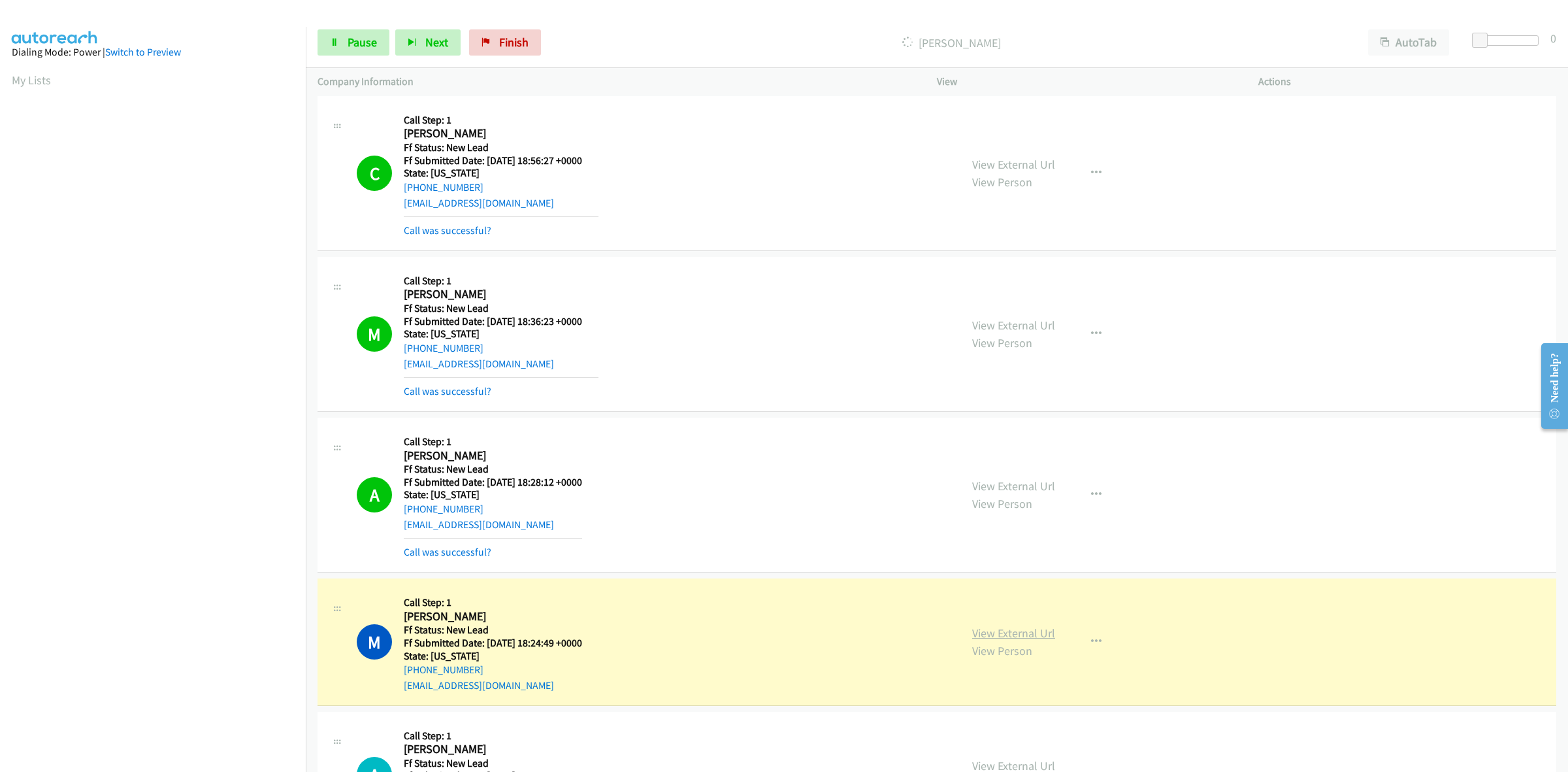
click at [1021, 631] on link "View External Url" at bounding box center [1013, 632] width 83 height 15
